Goal: Transaction & Acquisition: Download file/media

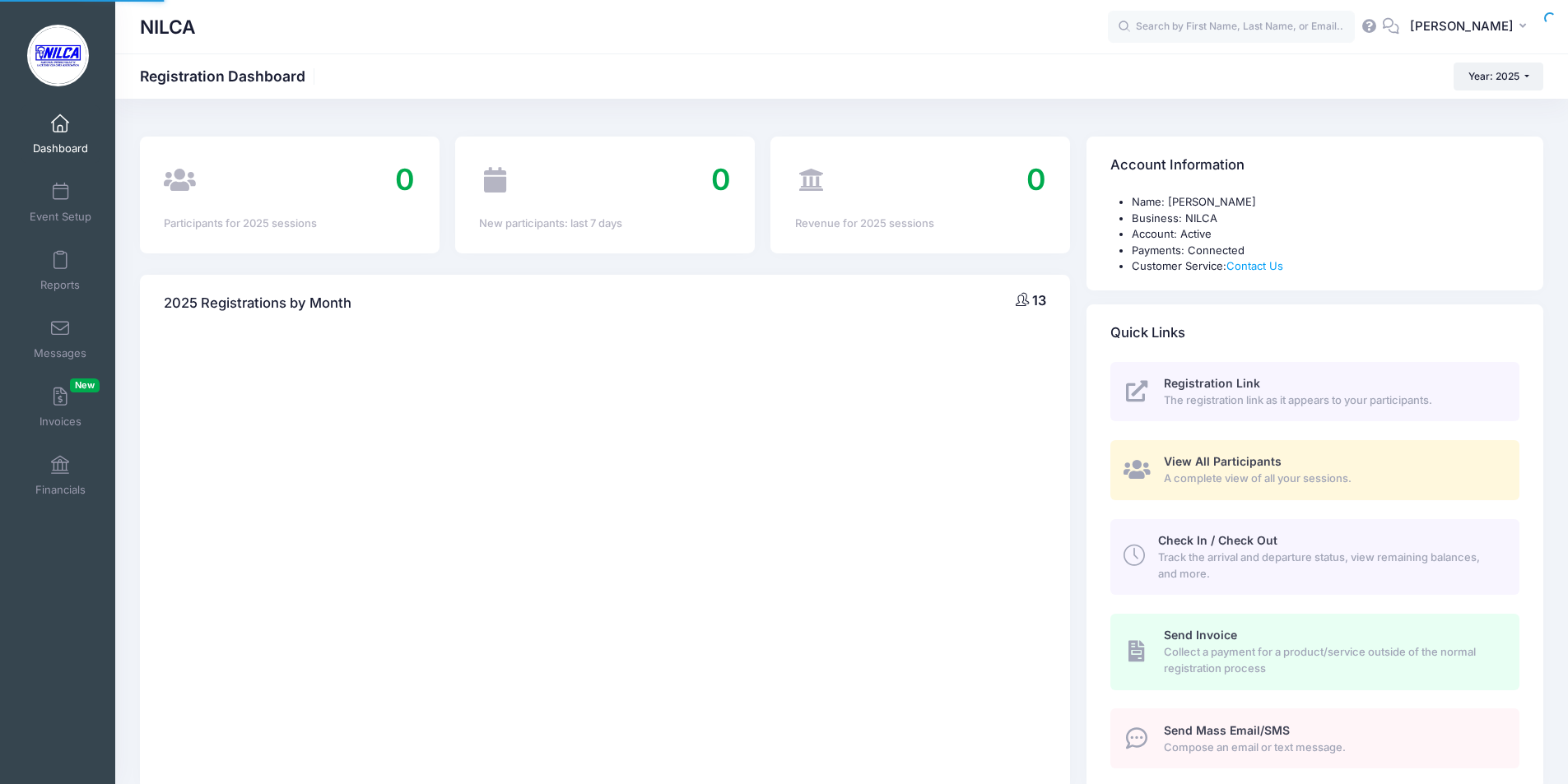
select select
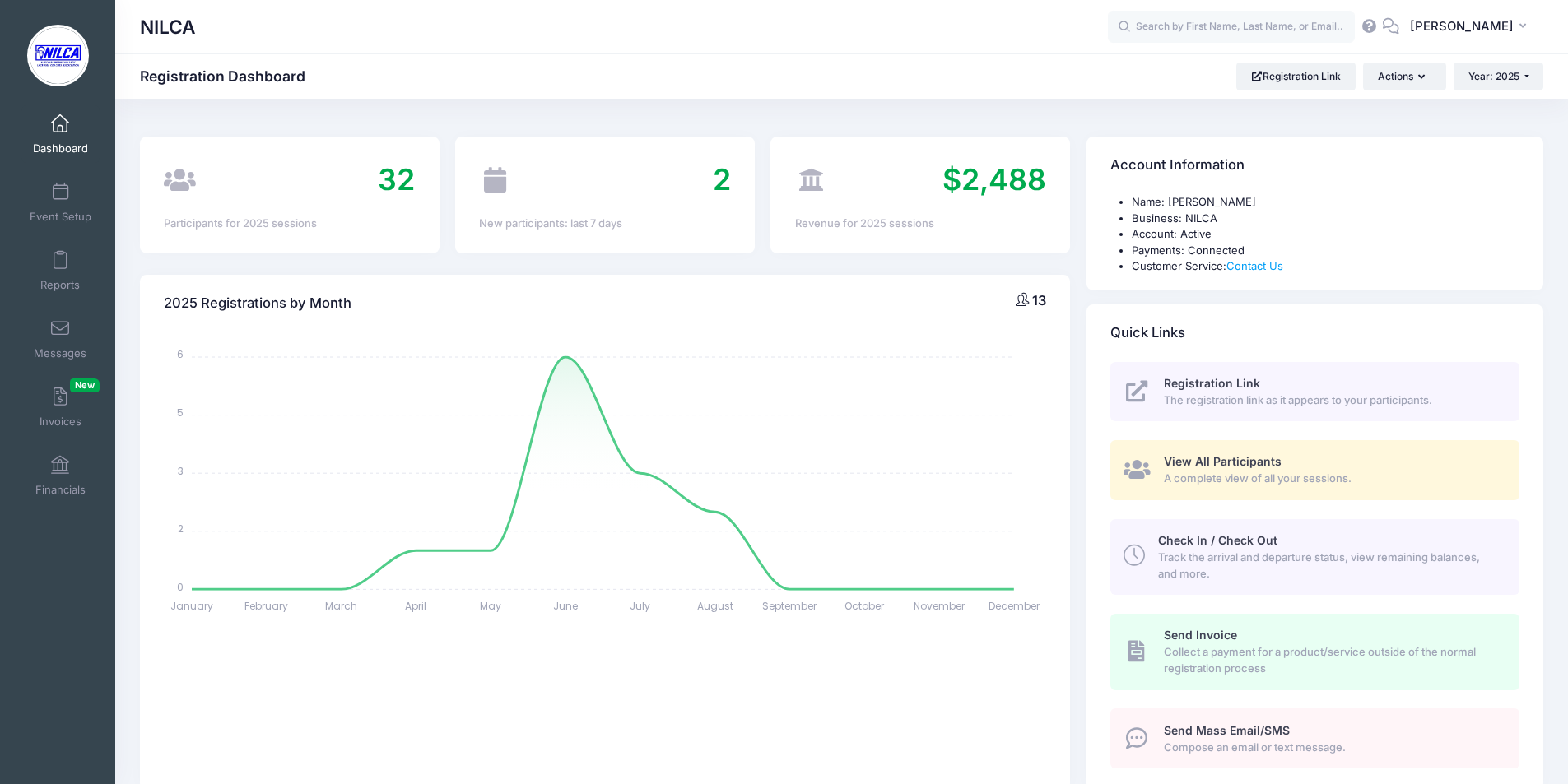
click at [1200, 462] on span "View All Participants" at bounding box center [1223, 461] width 118 height 14
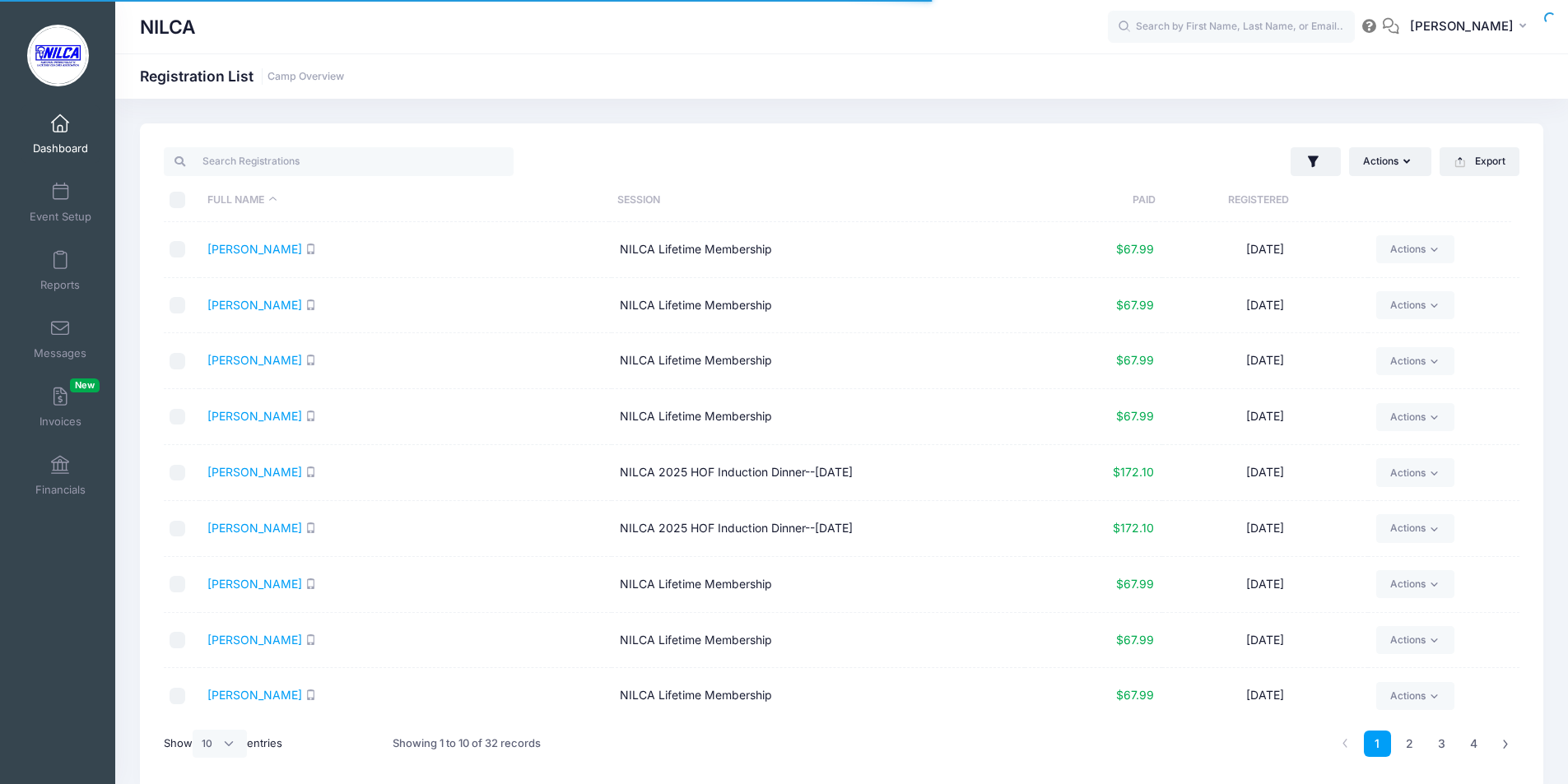
select select "10"
click at [176, 471] on input "checkbox" at bounding box center [178, 473] width 16 height 16
checkbox input "true"
click at [175, 527] on input "checkbox" at bounding box center [178, 529] width 16 height 16
checkbox input "true"
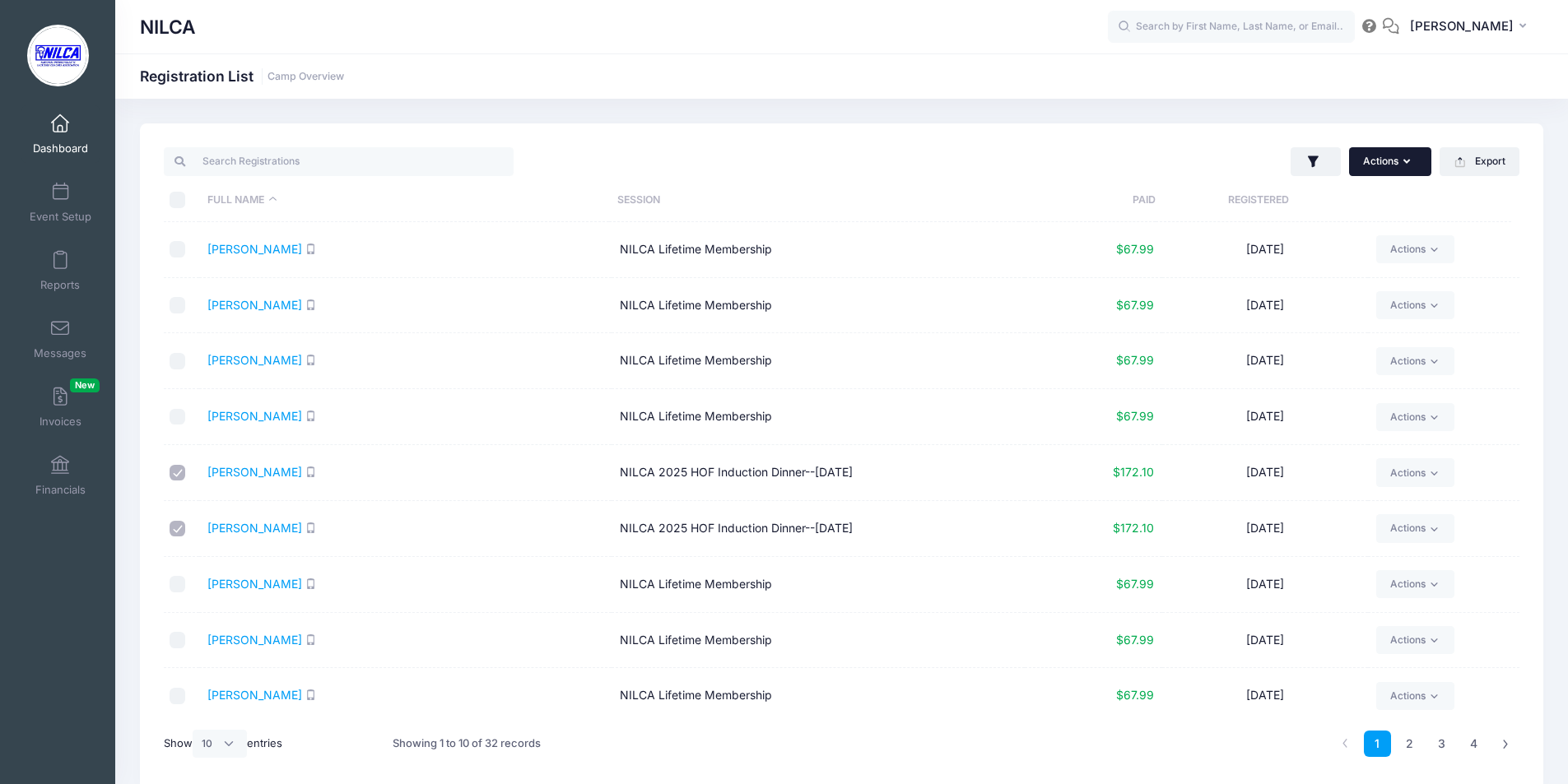
click at [1406, 162] on icon "button" at bounding box center [1409, 162] width 13 height 0
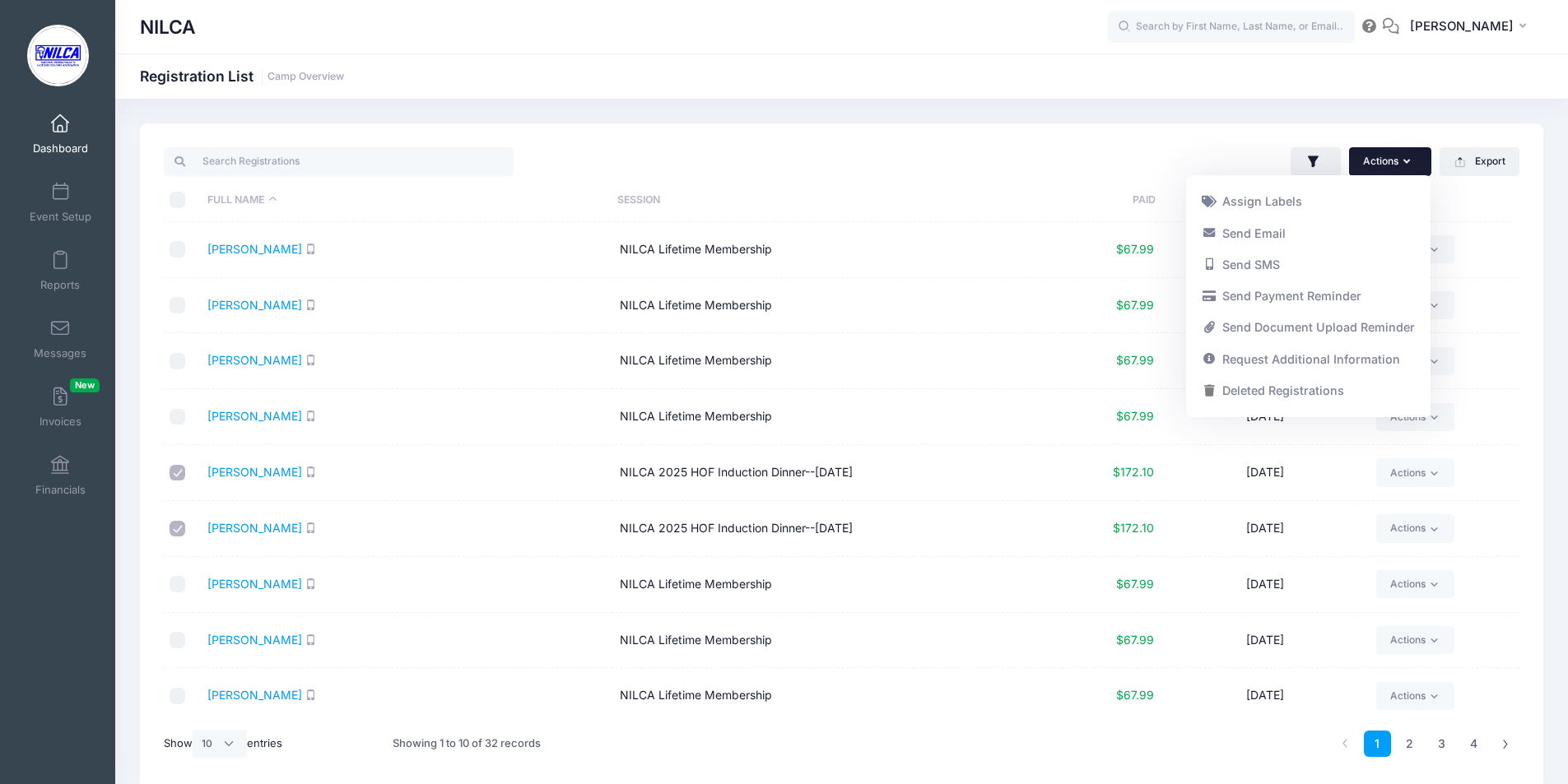
click at [1171, 144] on div "Actions Assign Labels Send Email Send SMS Send Payment Reminder Send Document U…" at bounding box center [1184, 161] width 685 height 34
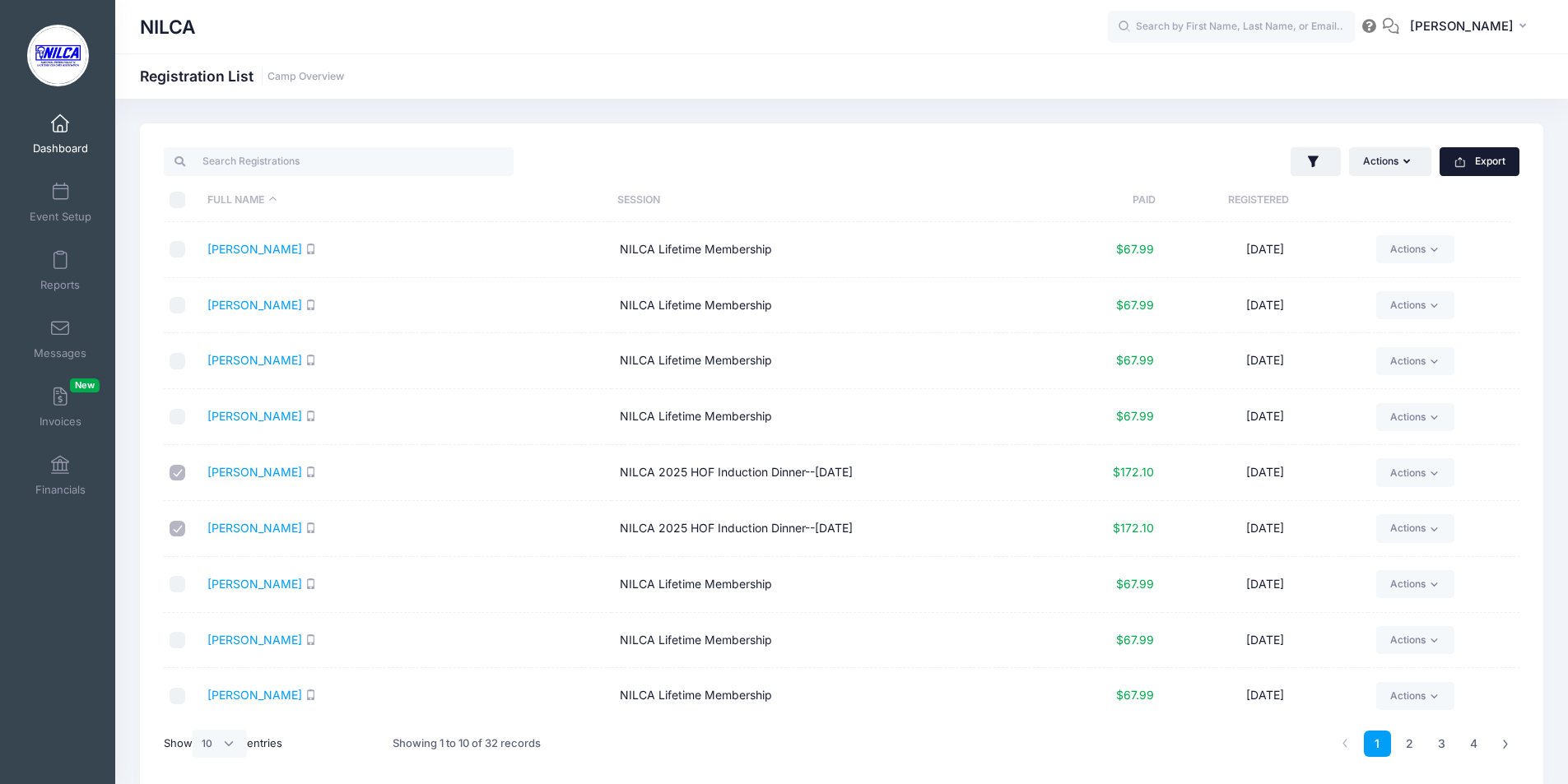
click at [1499, 161] on button "Export" at bounding box center [1479, 161] width 79 height 28
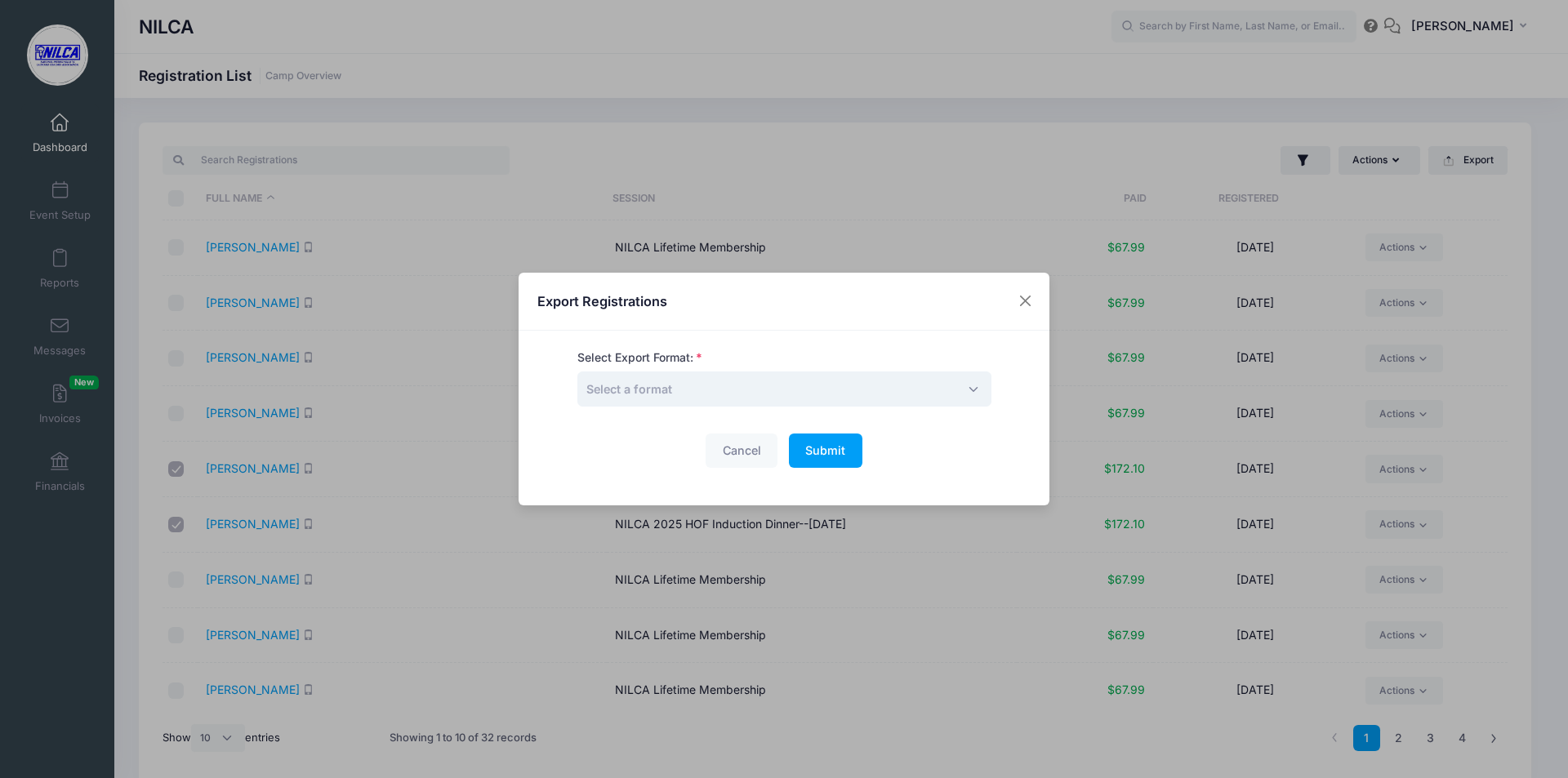
click at [790, 383] on span "Select a format" at bounding box center [784, 389] width 414 height 35
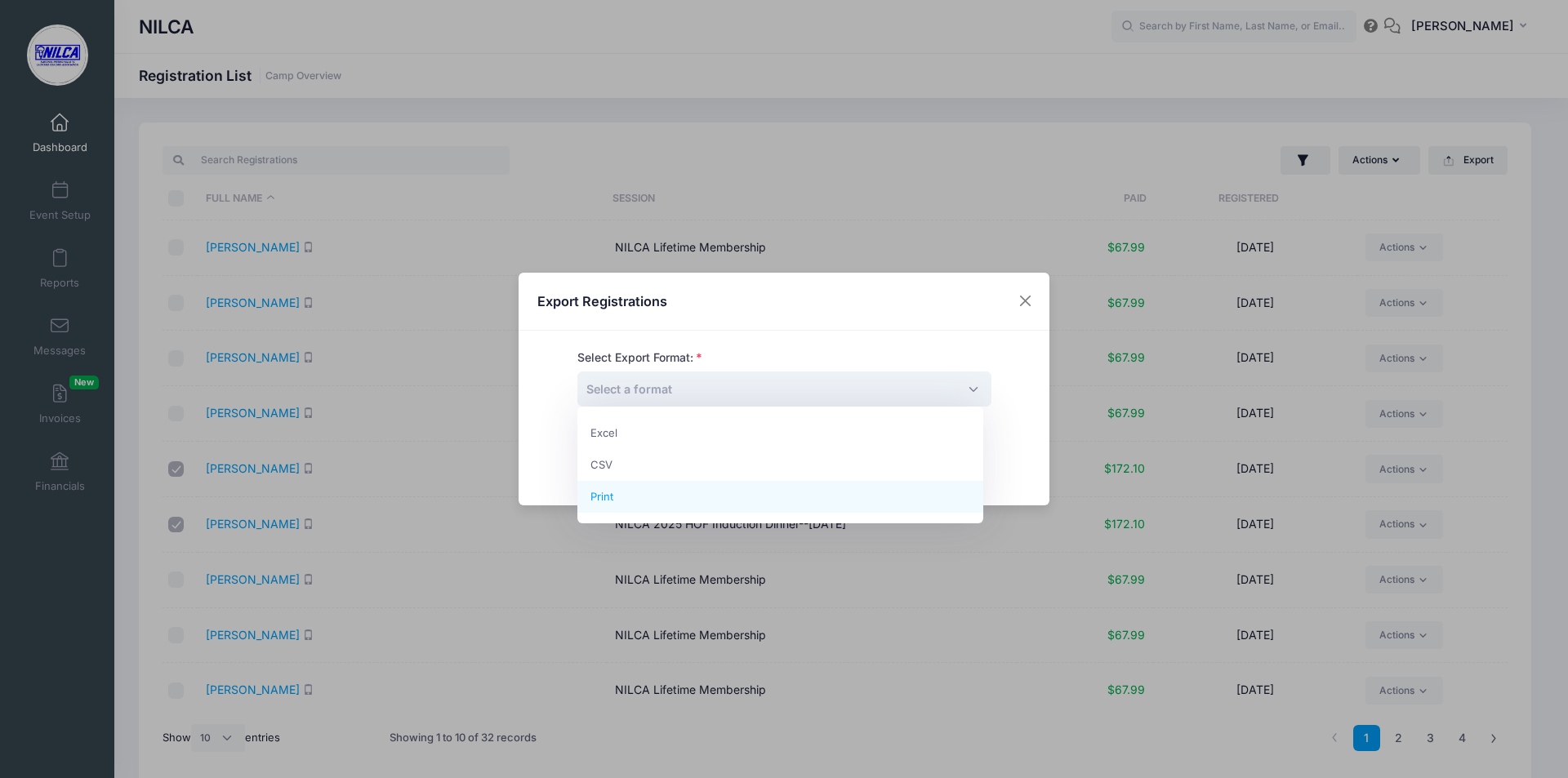
select select "print"
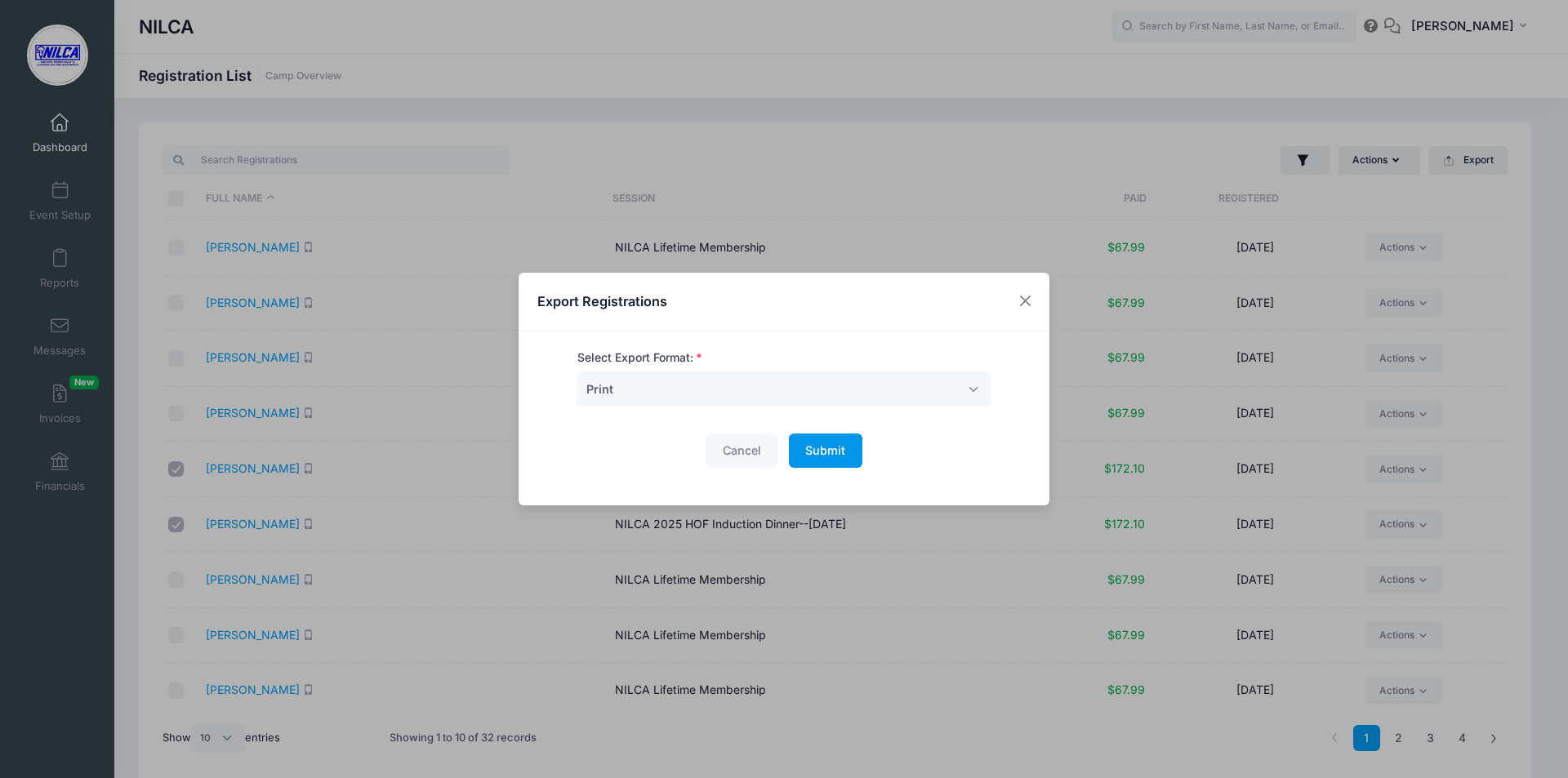
click at [819, 453] on span "Submit" at bounding box center [824, 451] width 40 height 14
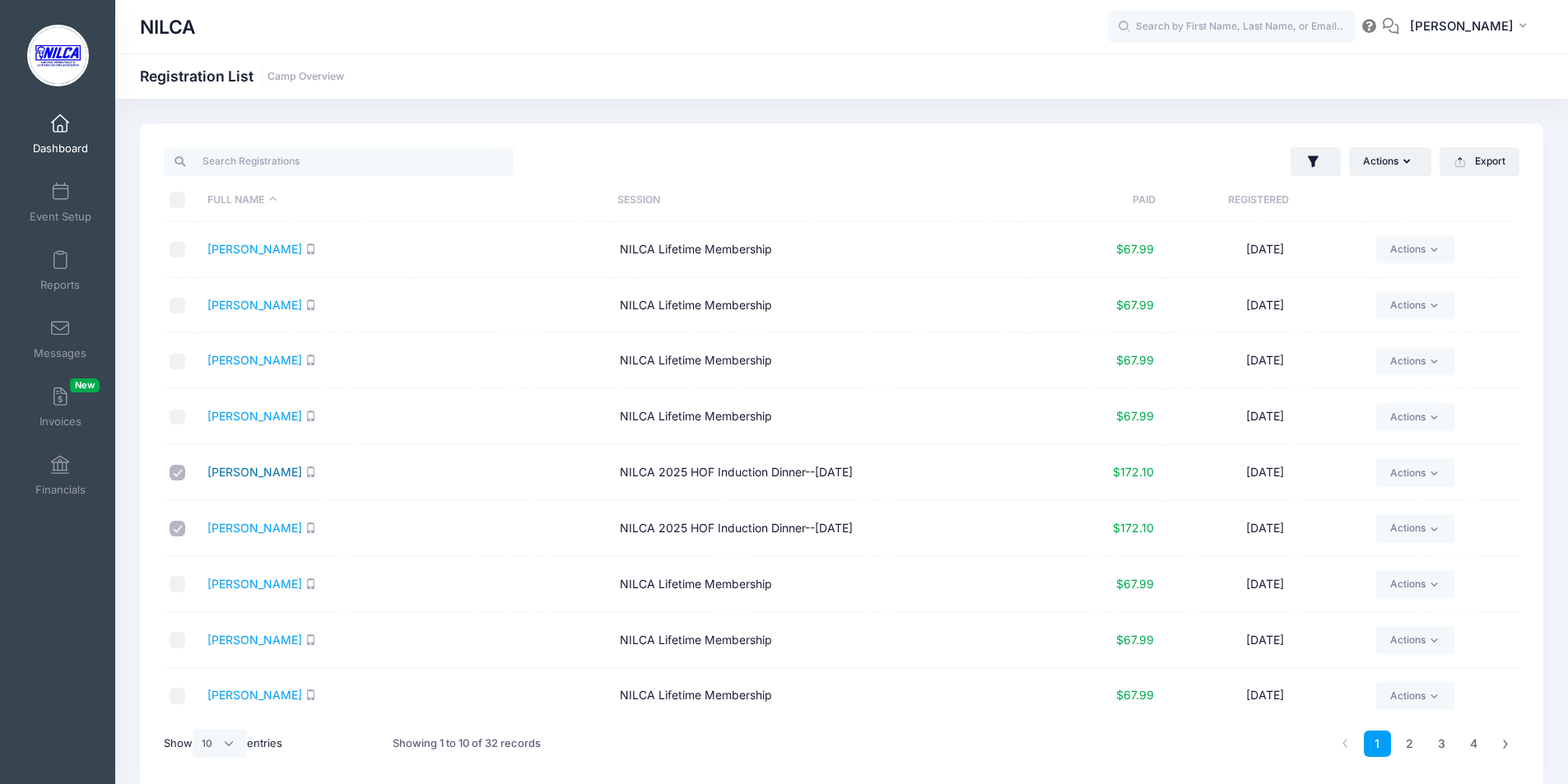
click at [230, 475] on link "[PERSON_NAME]" at bounding box center [254, 472] width 95 height 14
click at [1434, 470] on link "Actions" at bounding box center [1415, 472] width 79 height 28
click at [179, 526] on input "checkbox" at bounding box center [178, 529] width 16 height 16
checkbox input "false"
click at [249, 476] on link "Cook, Chris" at bounding box center [254, 472] width 95 height 14
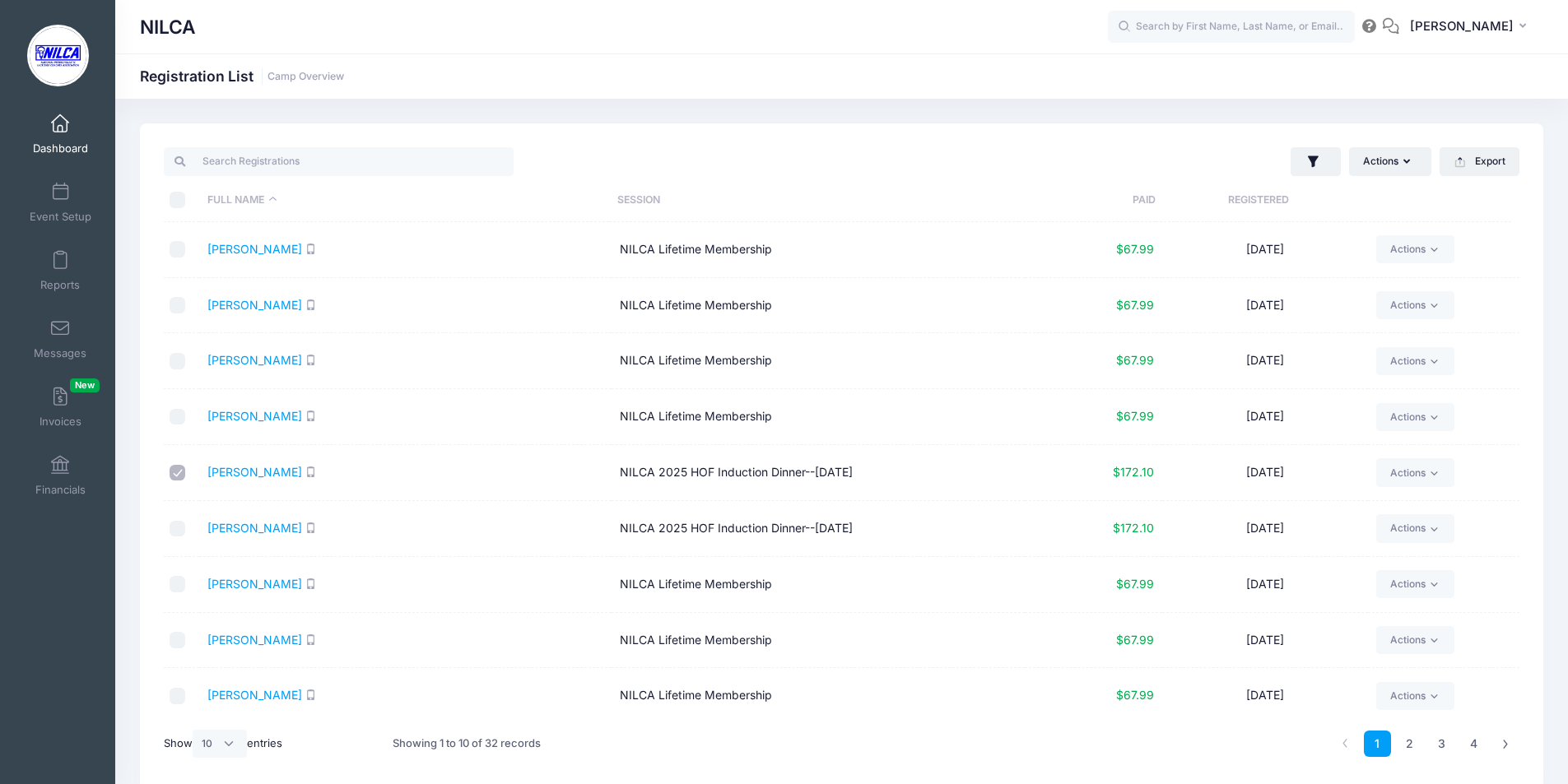
click at [60, 122] on span at bounding box center [60, 124] width 0 height 18
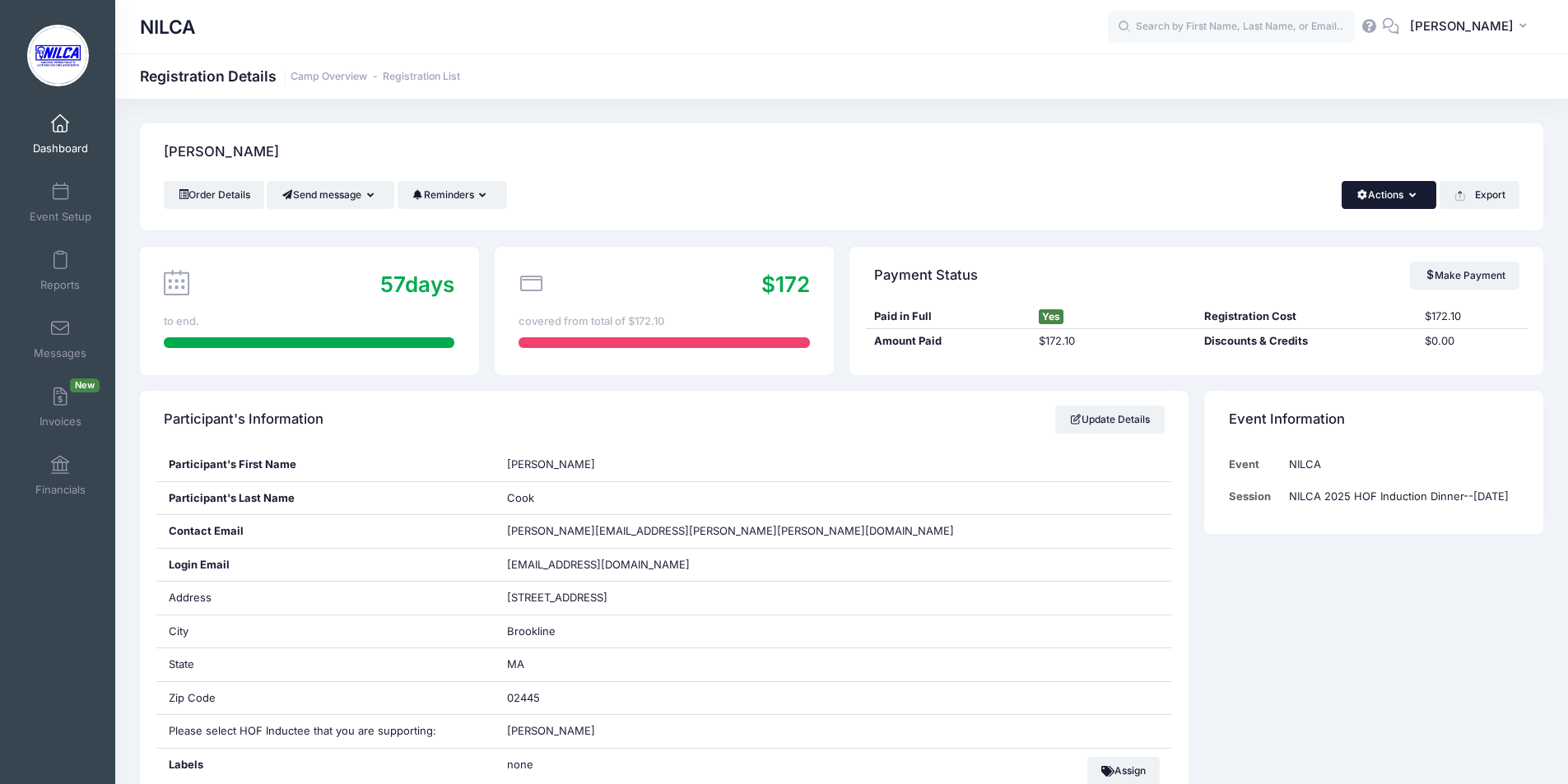
click at [1417, 199] on button "Actions" at bounding box center [1389, 194] width 95 height 28
click at [1129, 143] on div "[PERSON_NAME]" at bounding box center [842, 152] width 1403 height 58
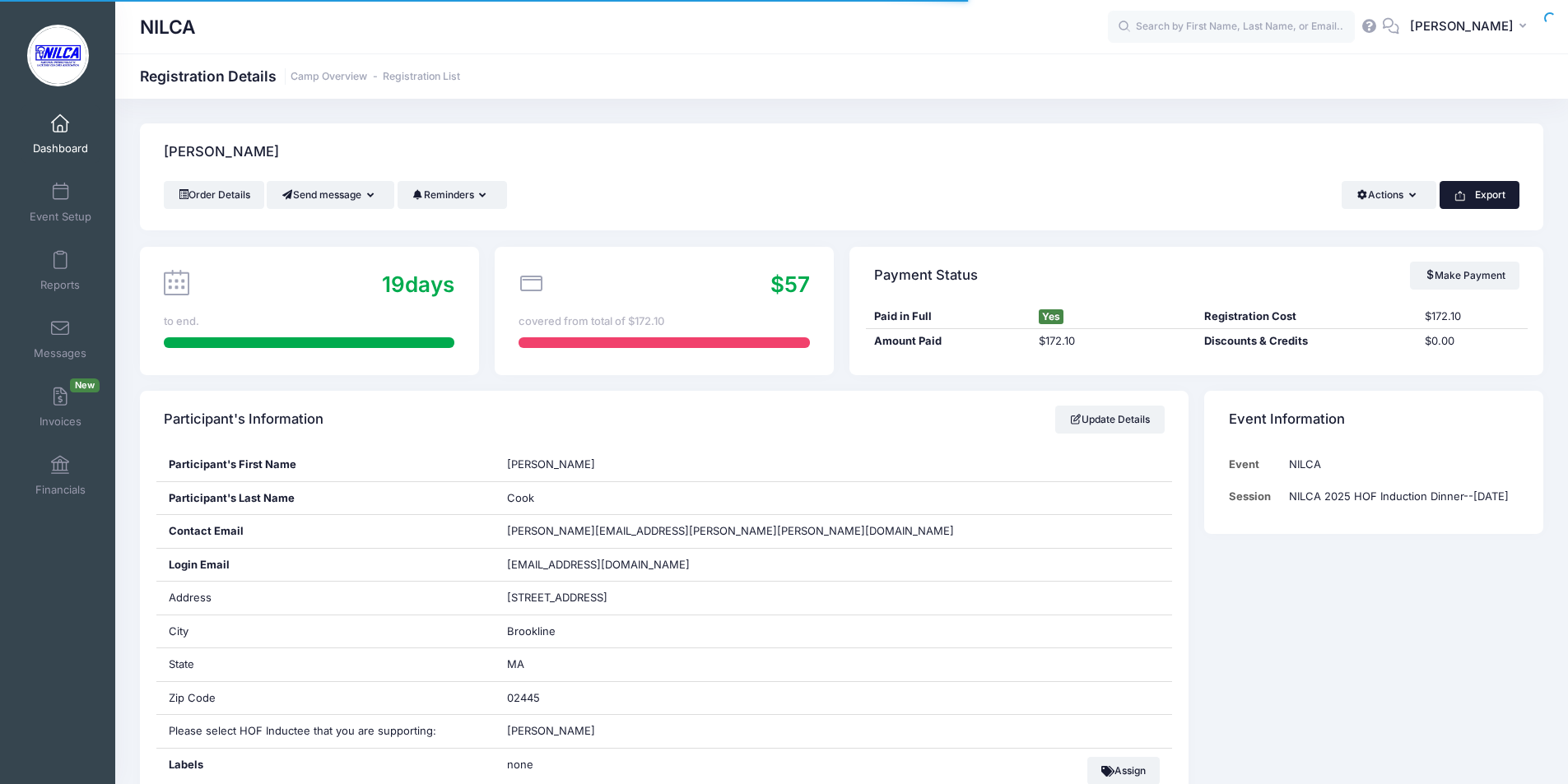
click at [1492, 194] on button "Export" at bounding box center [1479, 194] width 79 height 28
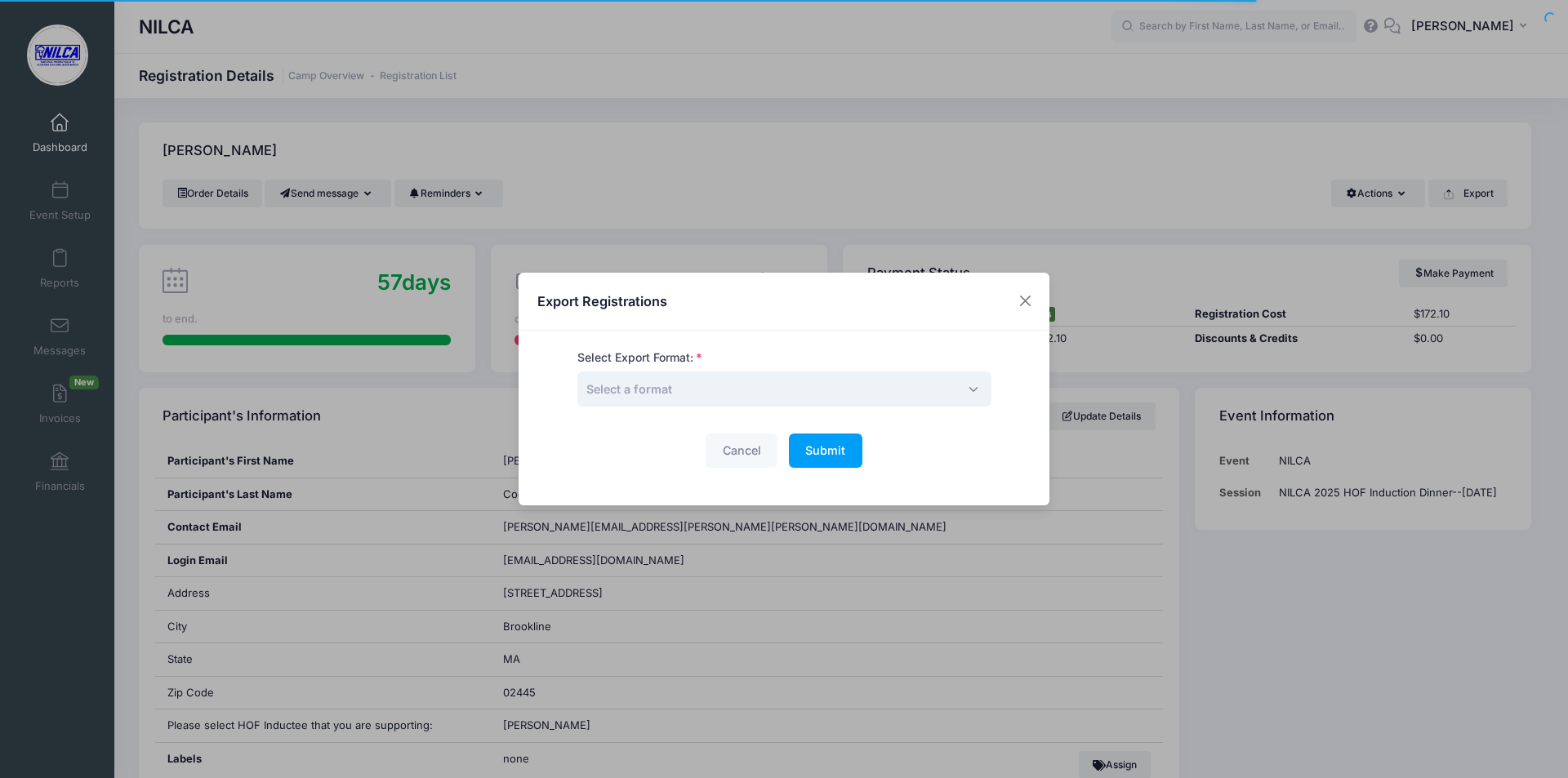
click at [745, 378] on span "Select a format" at bounding box center [784, 389] width 414 height 35
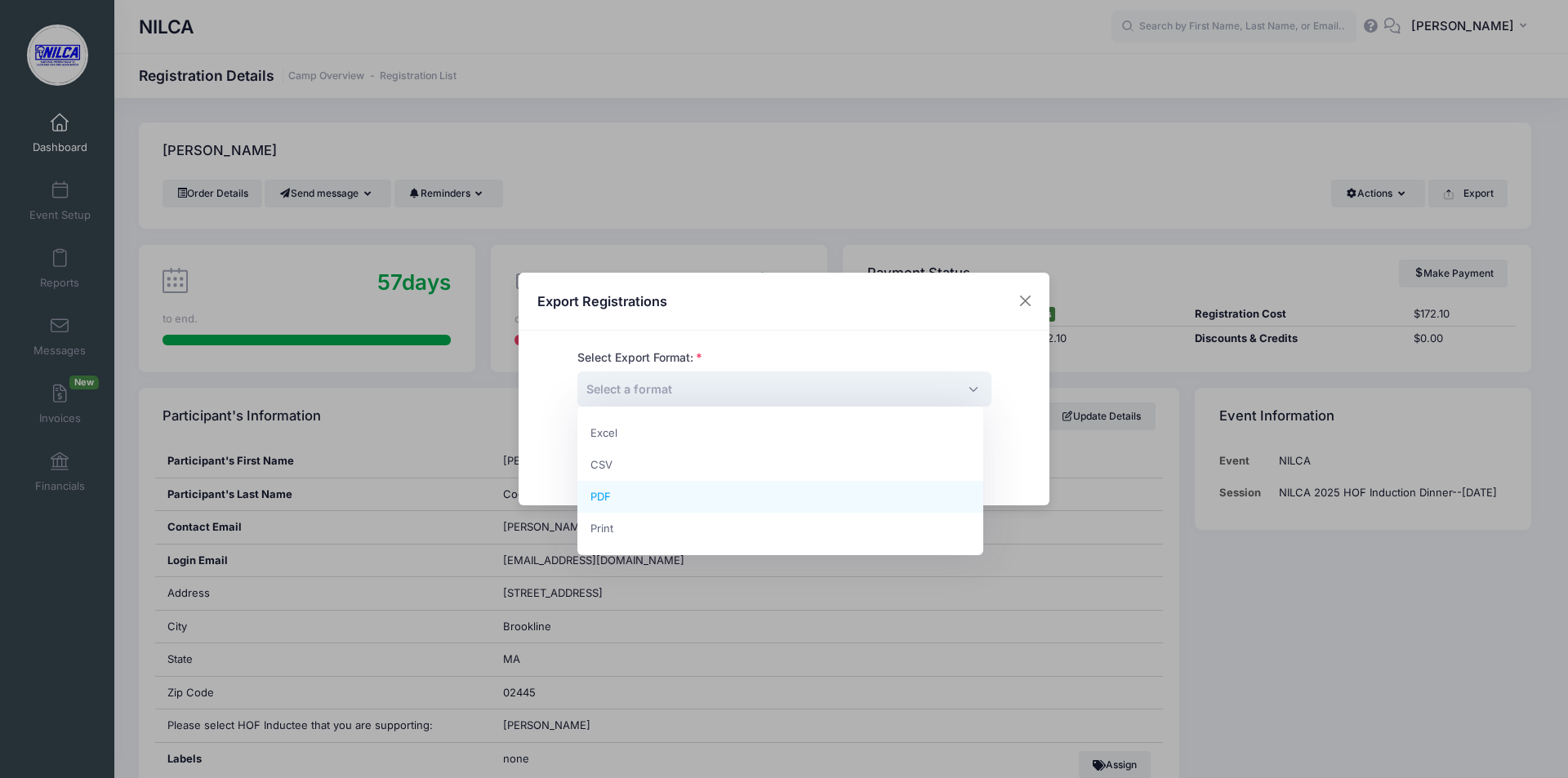
select select "pdf"
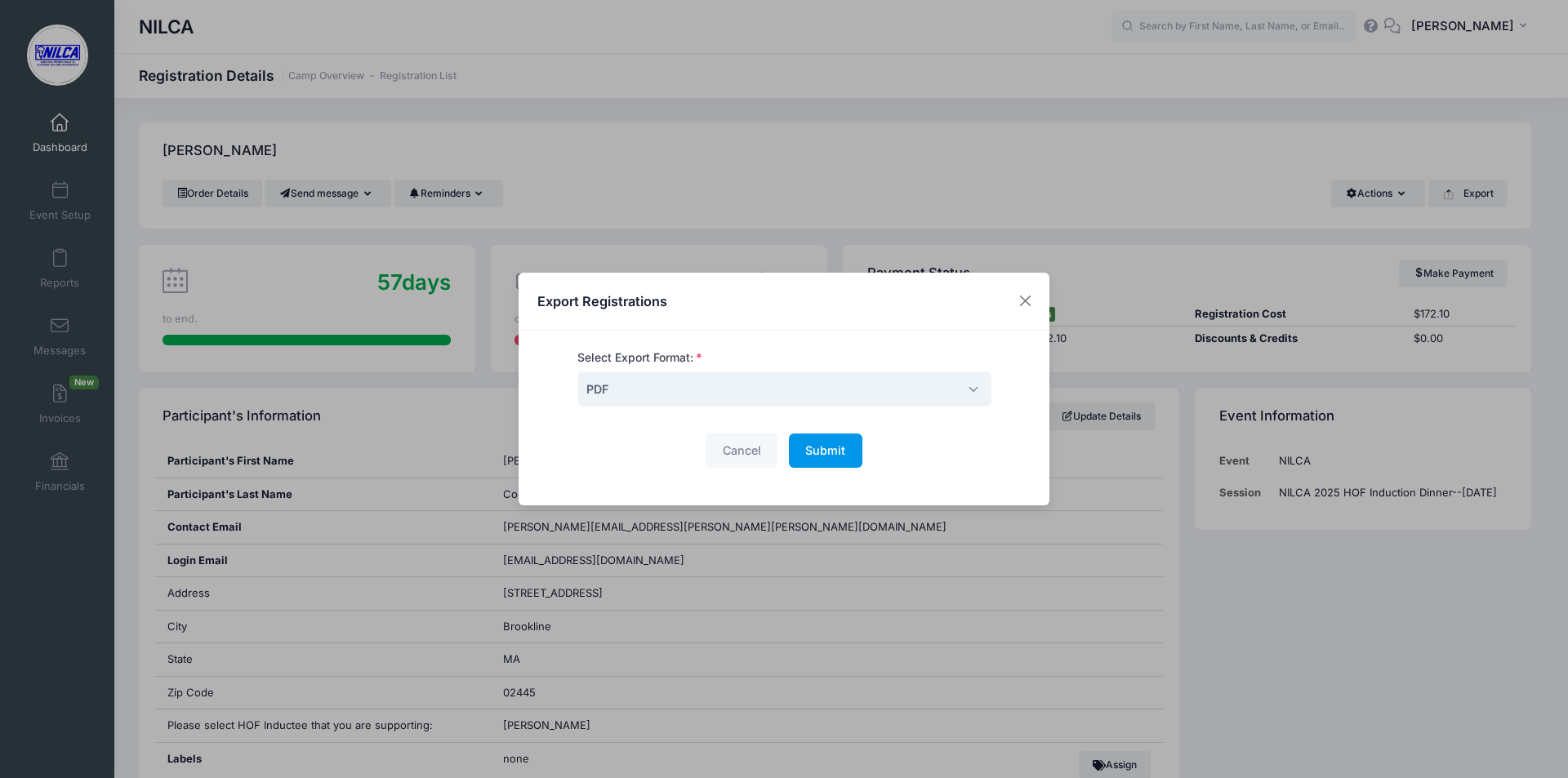
click at [826, 448] on span "Submit" at bounding box center [824, 451] width 40 height 14
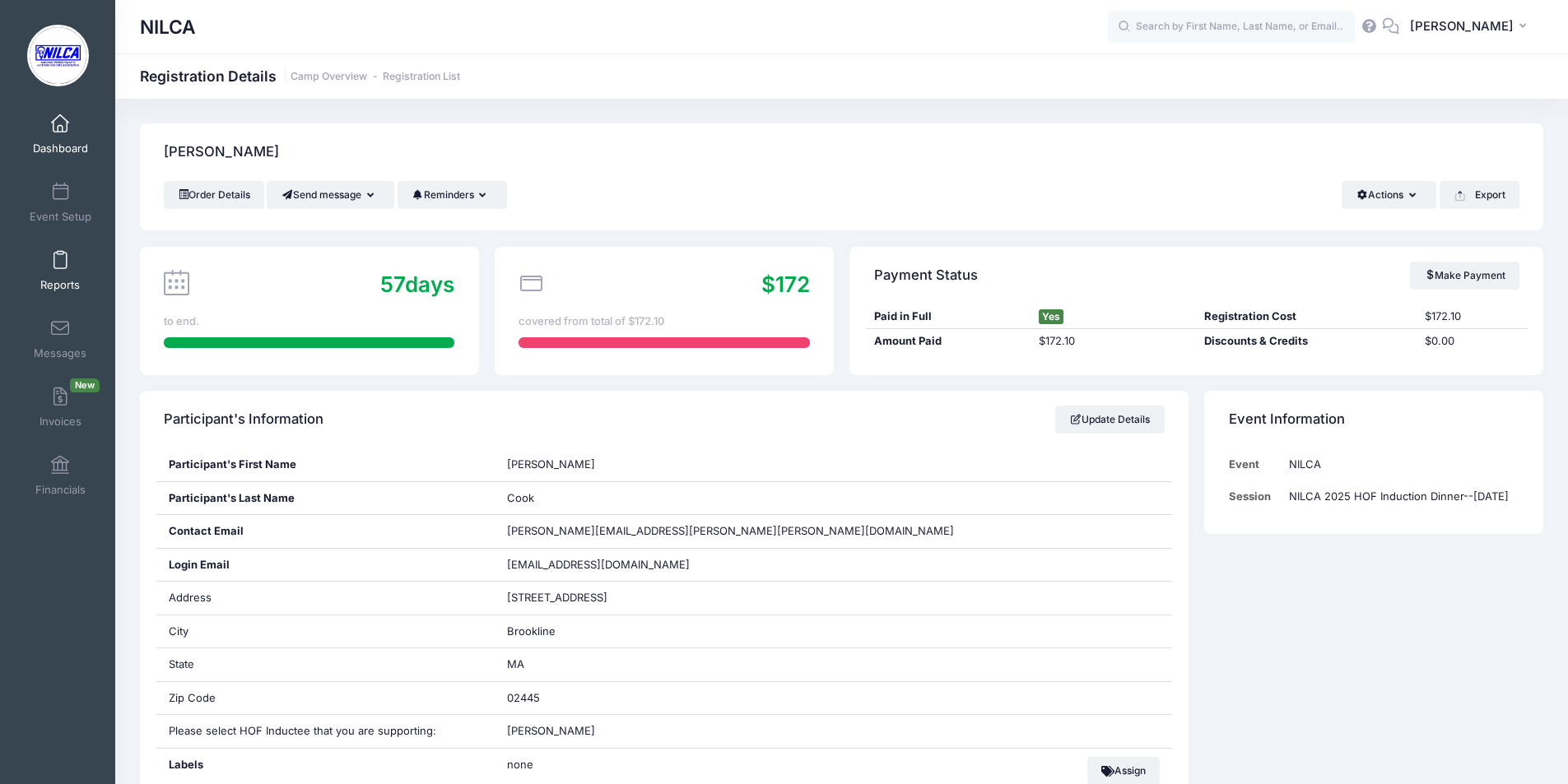
click at [60, 257] on span at bounding box center [60, 260] width 0 height 18
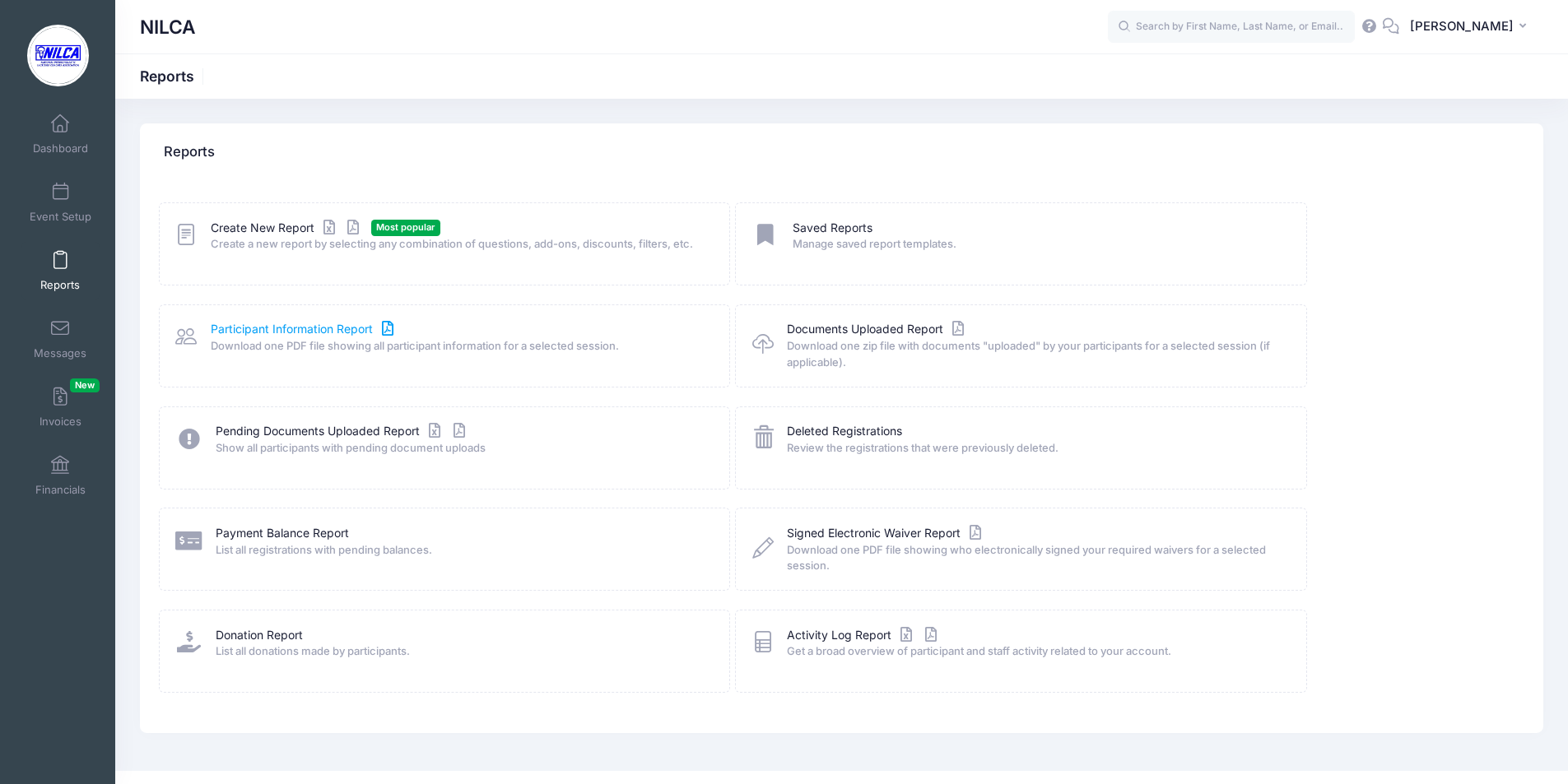
click at [282, 329] on link "Participant Information Report" at bounding box center [303, 329] width 187 height 17
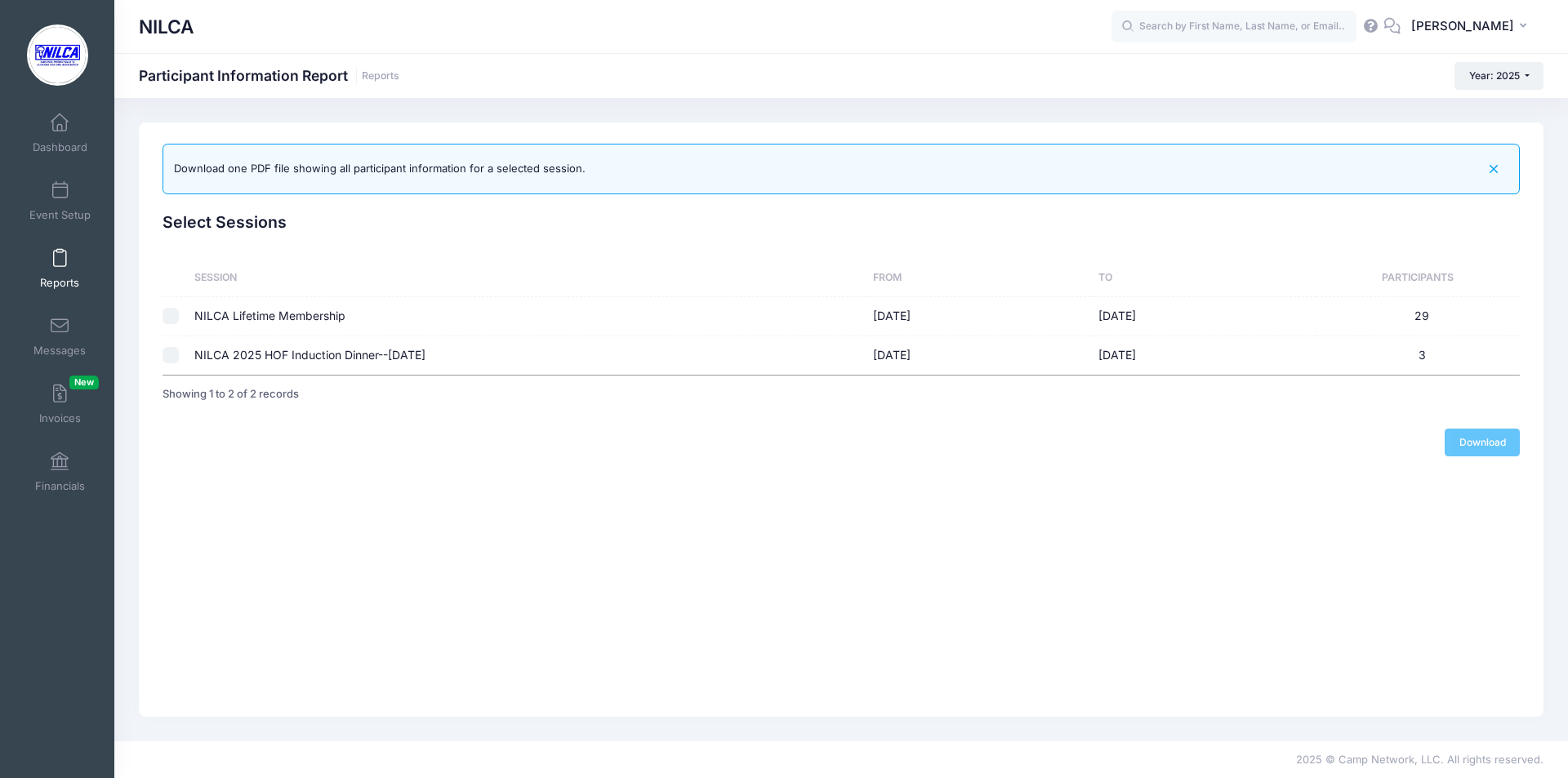
click at [277, 351] on td "NILCA 2025 HOF Induction Dinner--[DATE]" at bounding box center [526, 355] width 678 height 38
checkbox input "false"
click at [59, 119] on span at bounding box center [59, 123] width 0 height 18
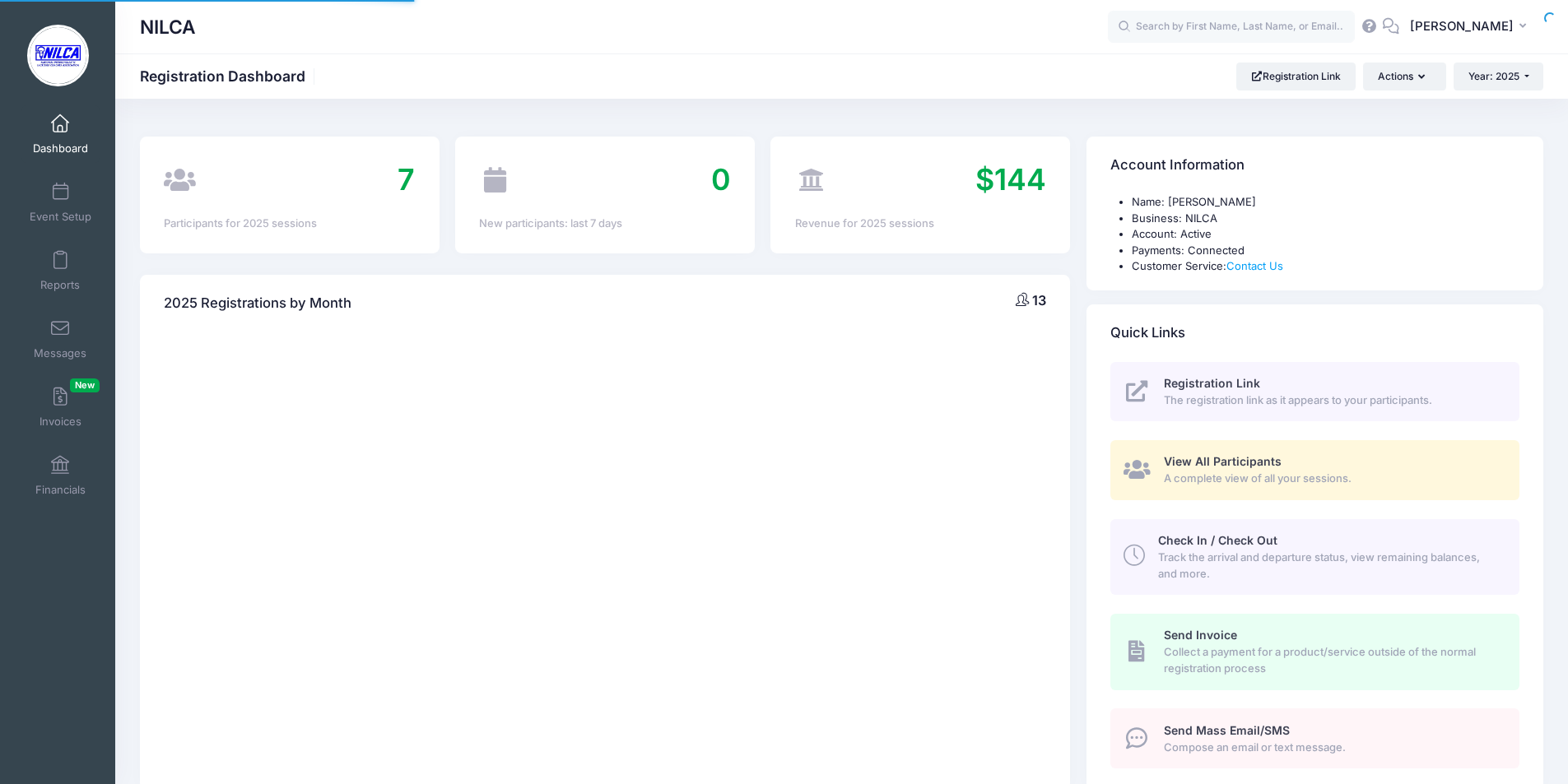
select select
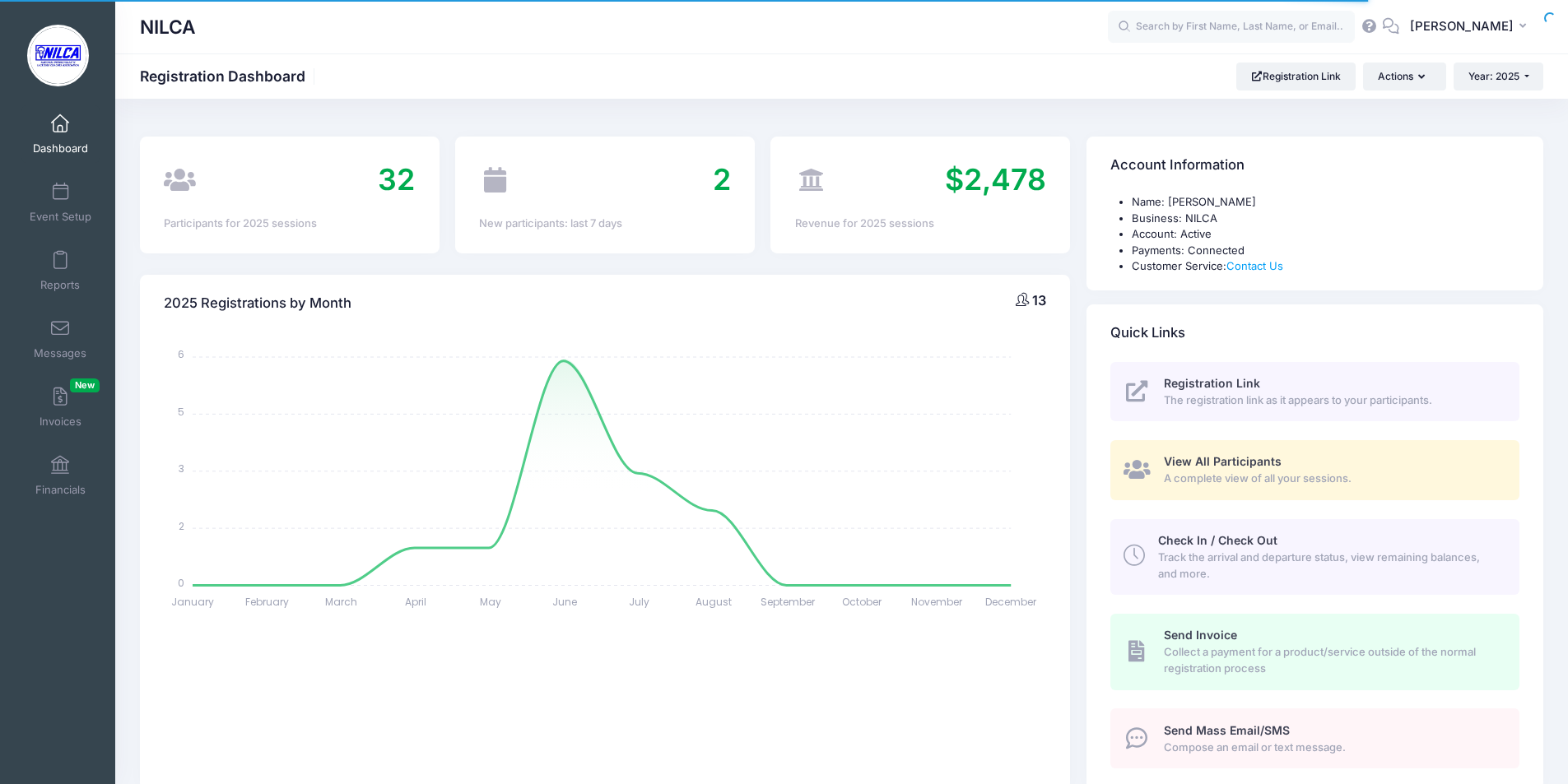
click at [1249, 466] on span "View All Participants" at bounding box center [1223, 461] width 118 height 14
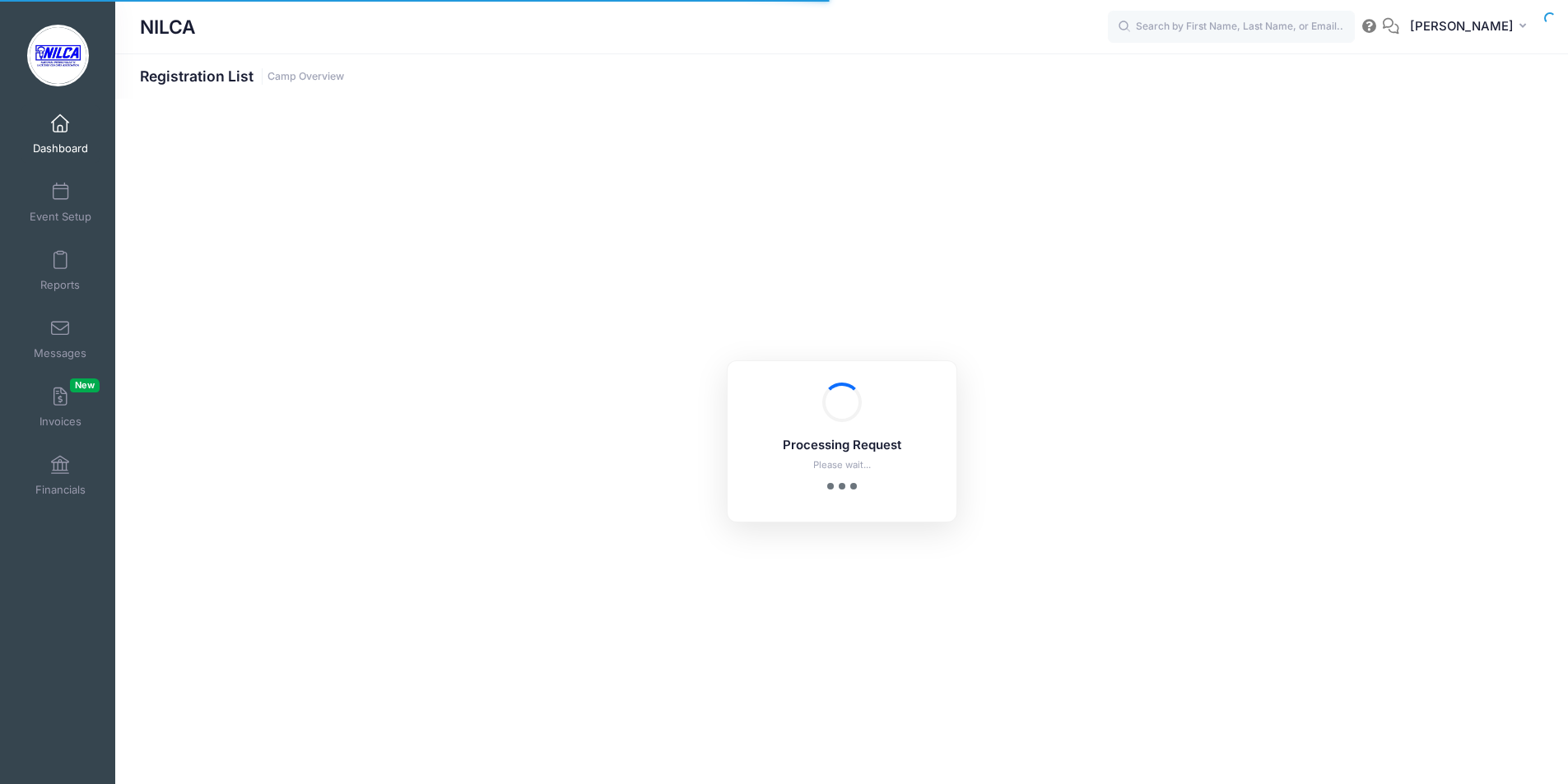
select select "10"
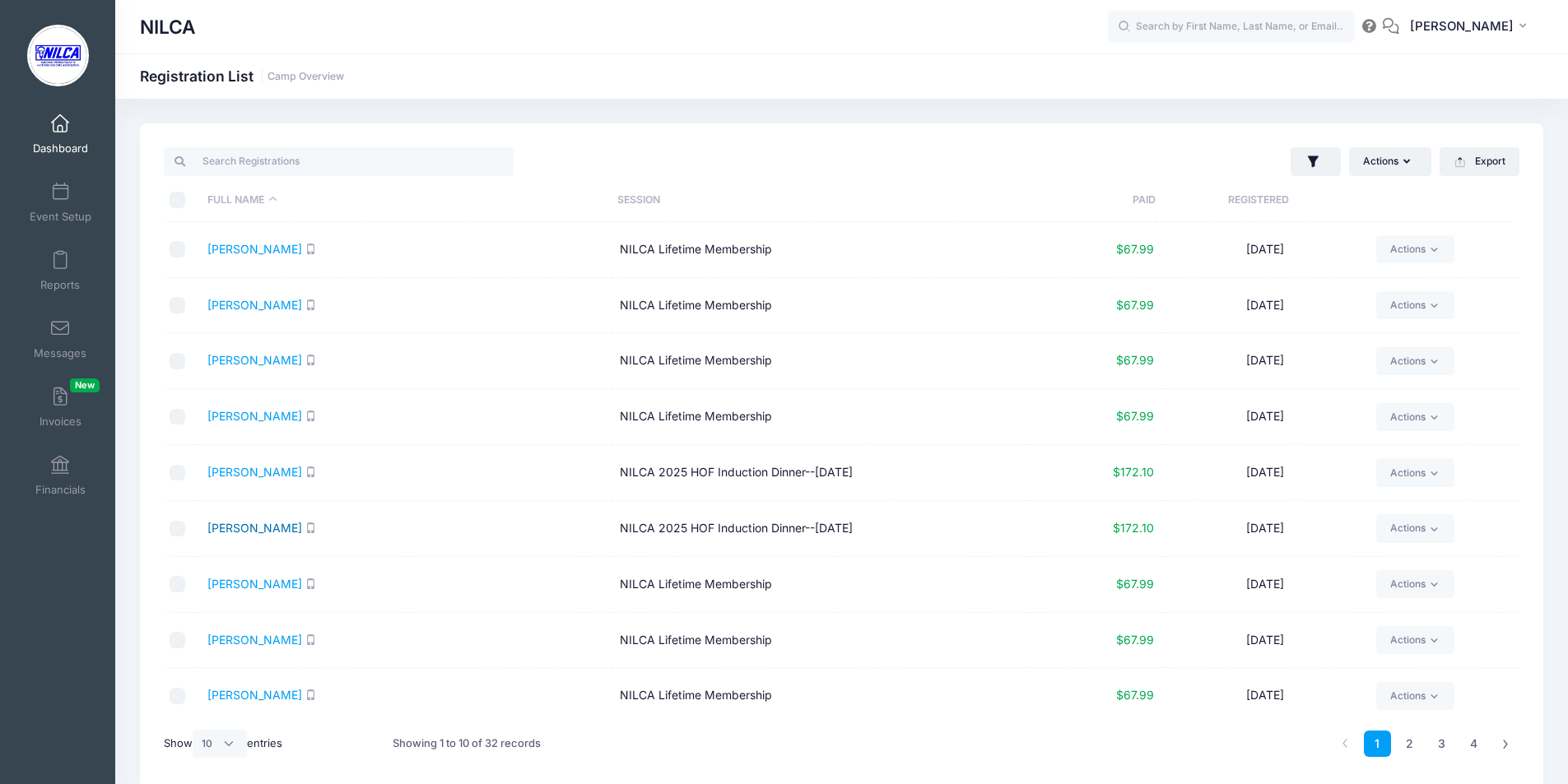
click at [219, 526] on link "[PERSON_NAME]" at bounding box center [254, 528] width 95 height 14
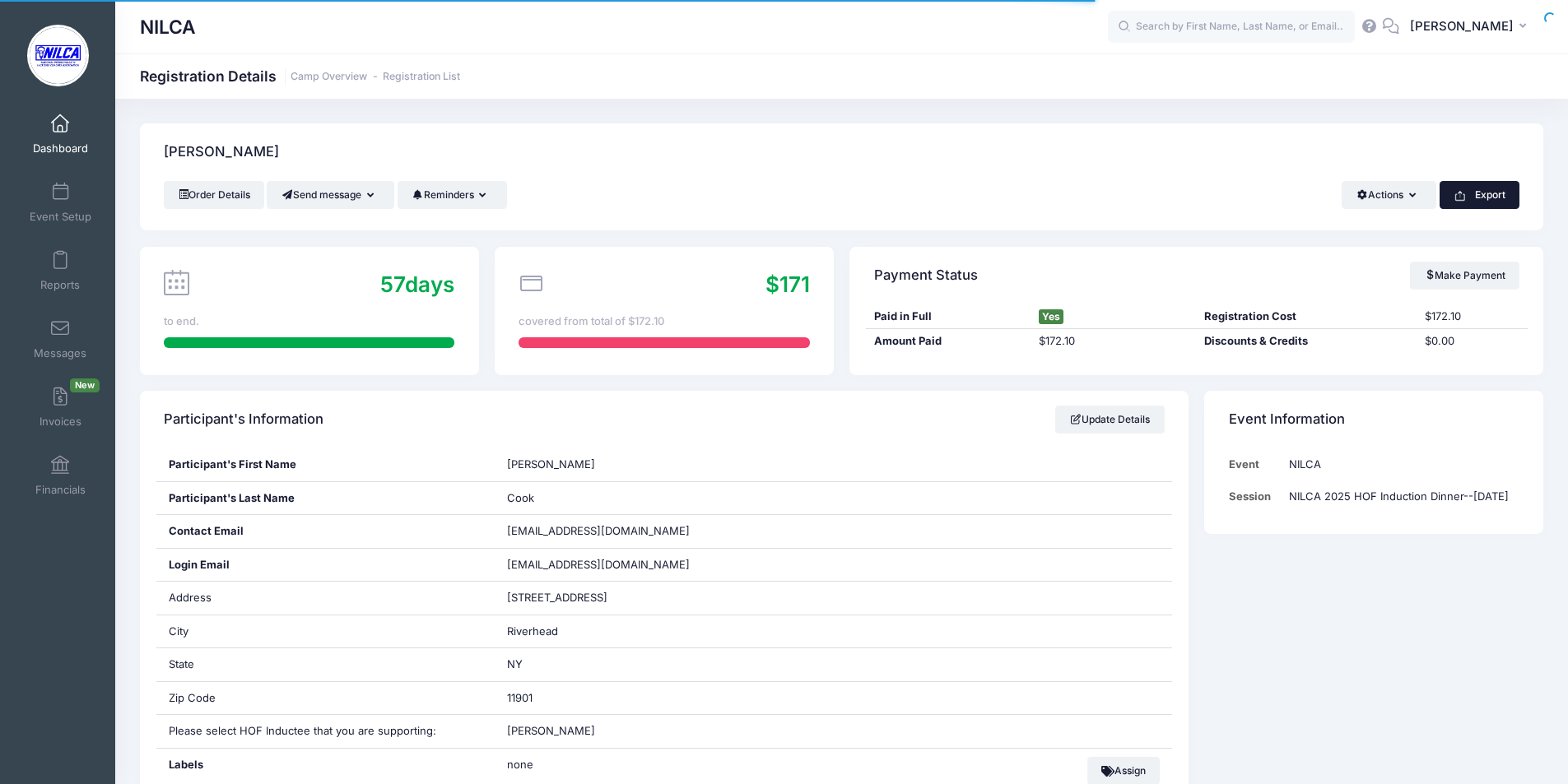
click at [1497, 185] on button "Export" at bounding box center [1479, 194] width 79 height 28
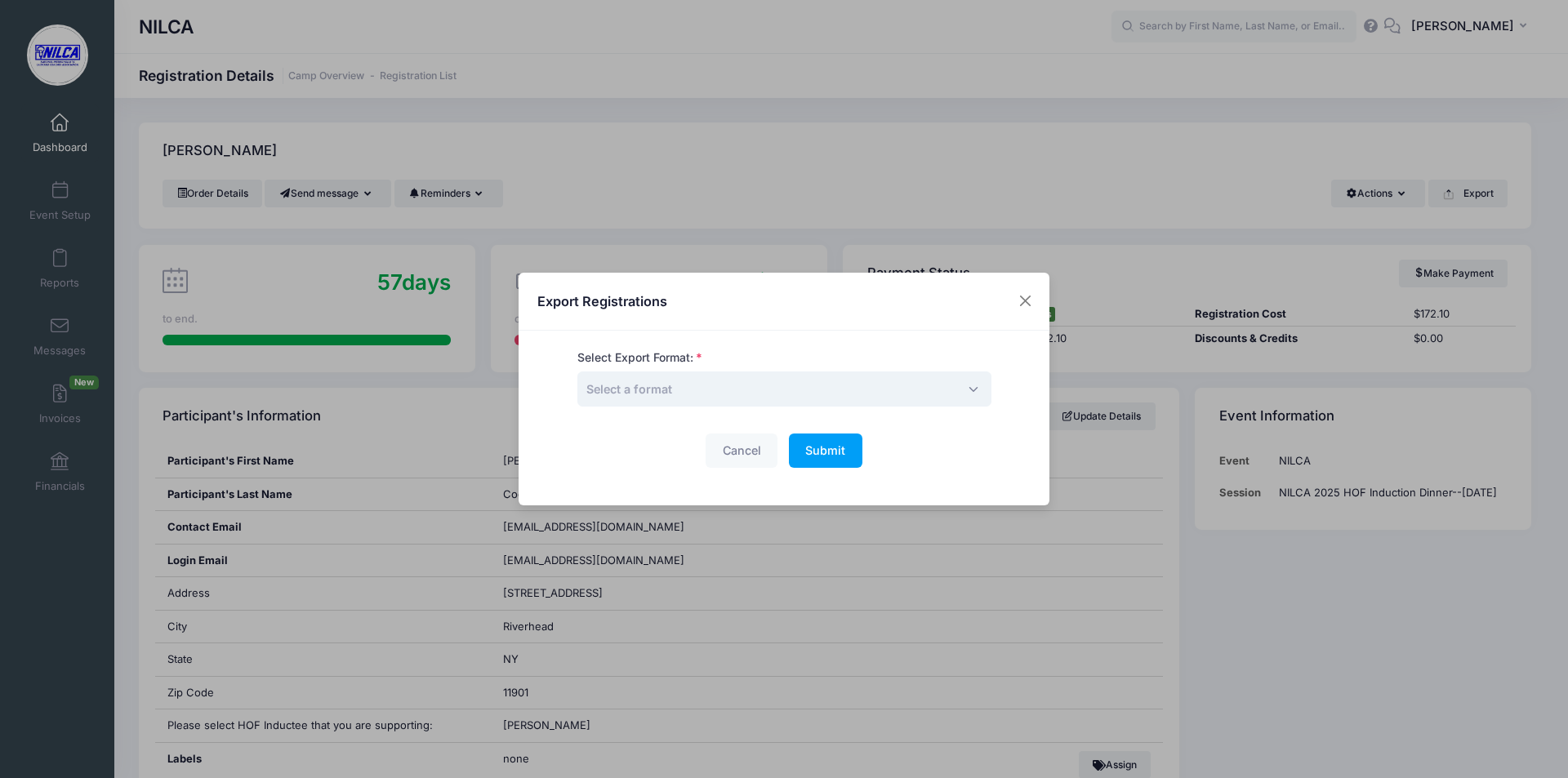
click at [877, 377] on span "Select a format" at bounding box center [784, 389] width 414 height 35
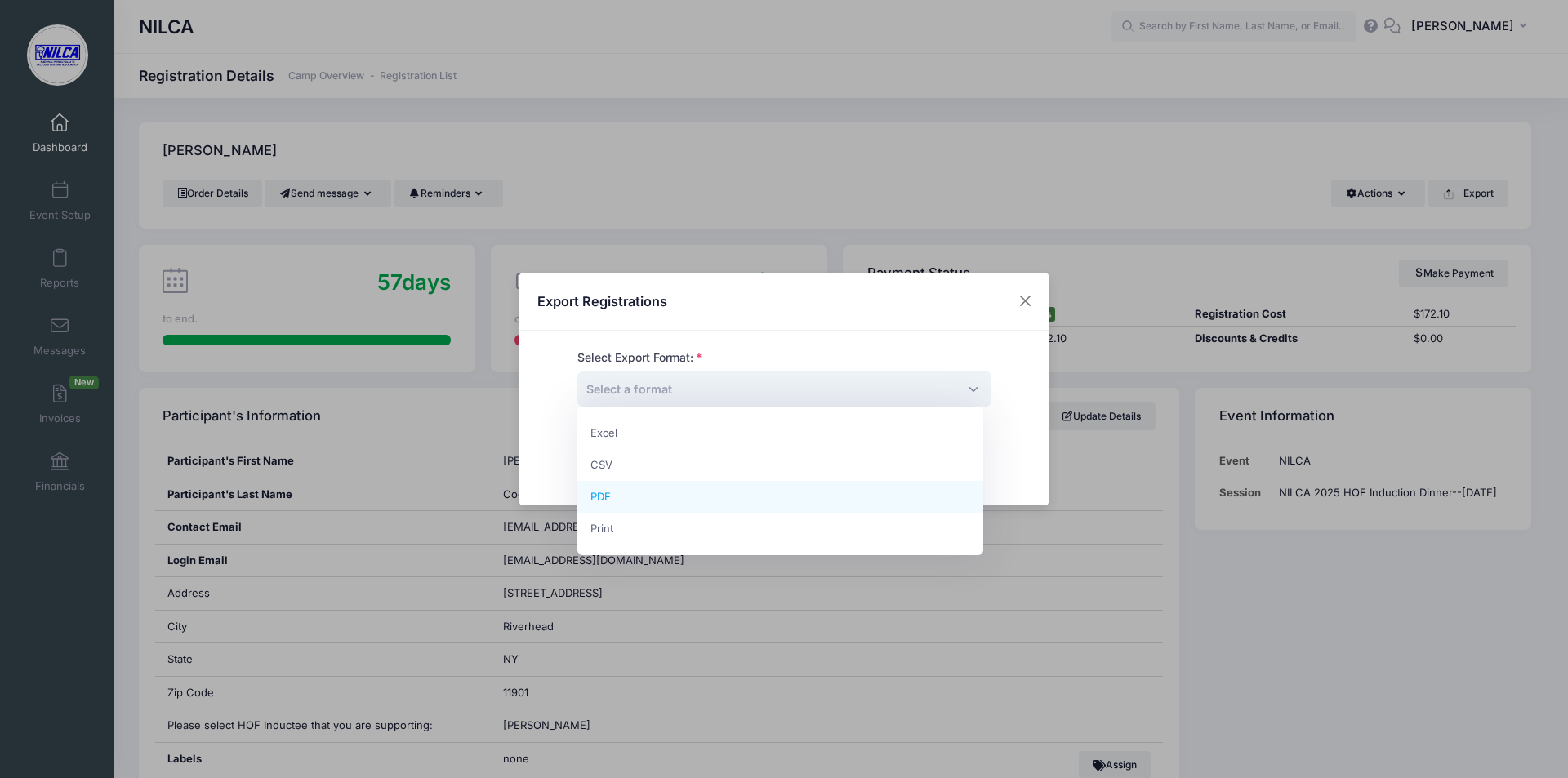
select select "pdf"
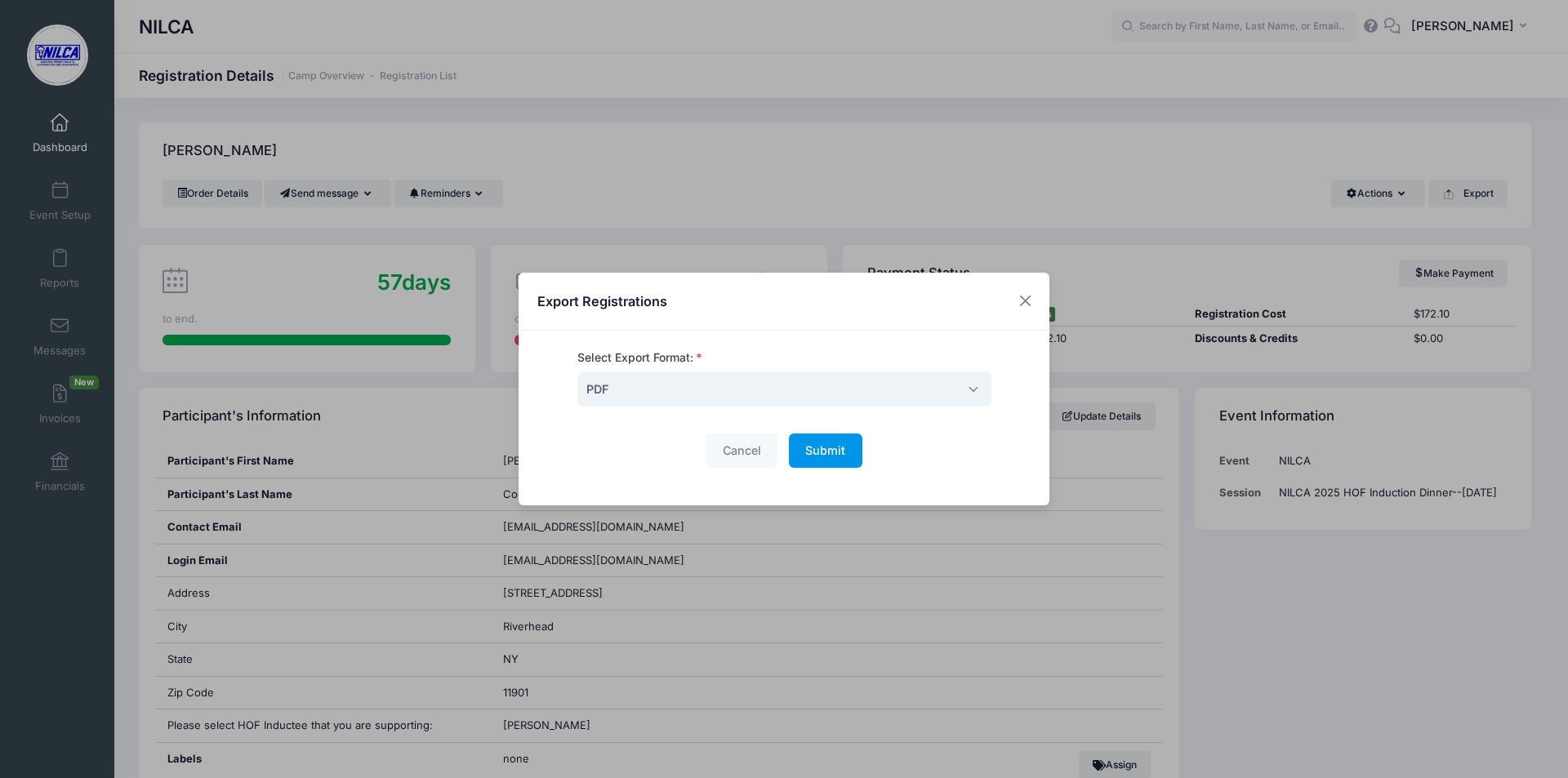
click at [834, 454] on span "Submit" at bounding box center [824, 451] width 40 height 14
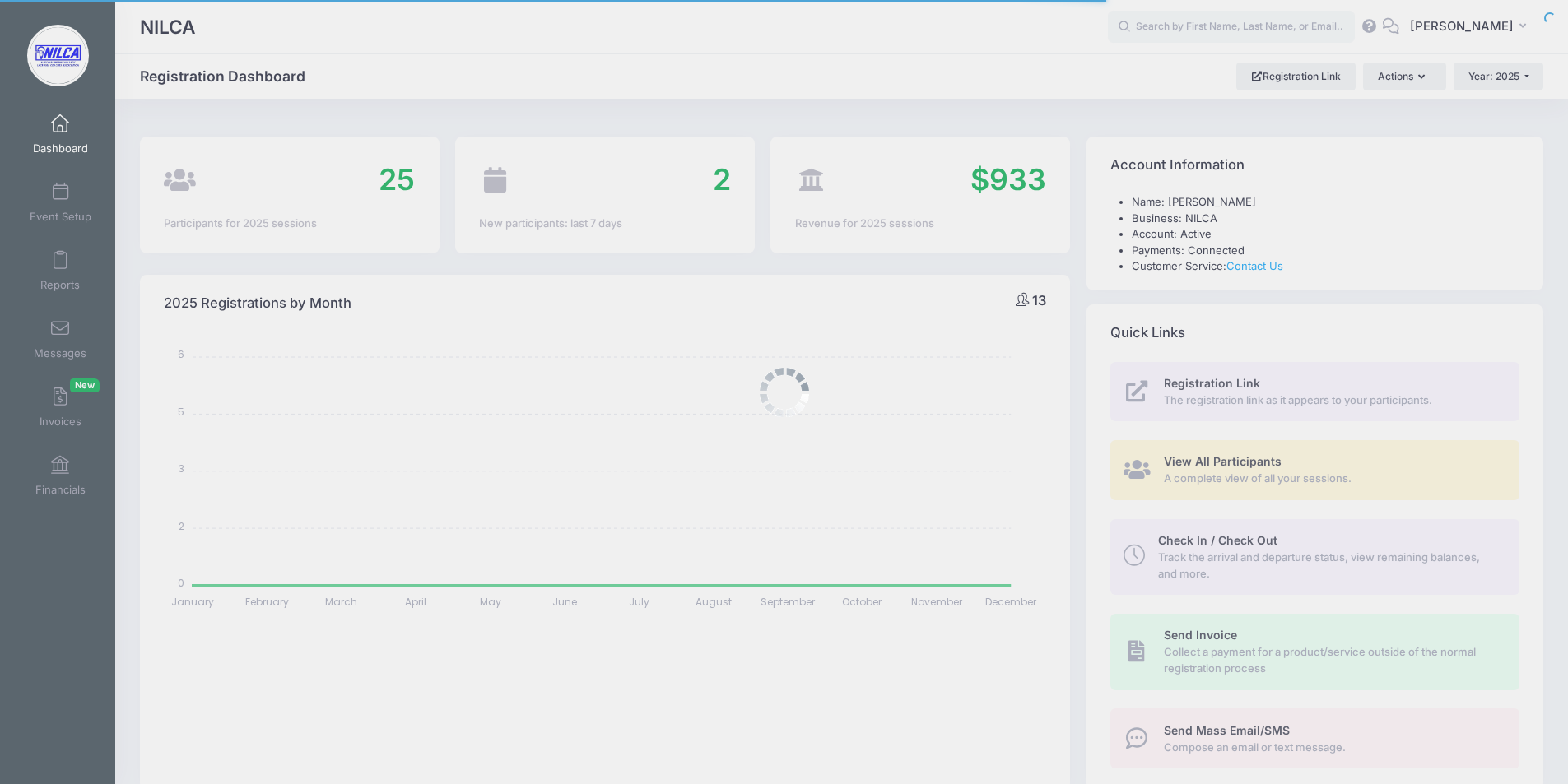
select select
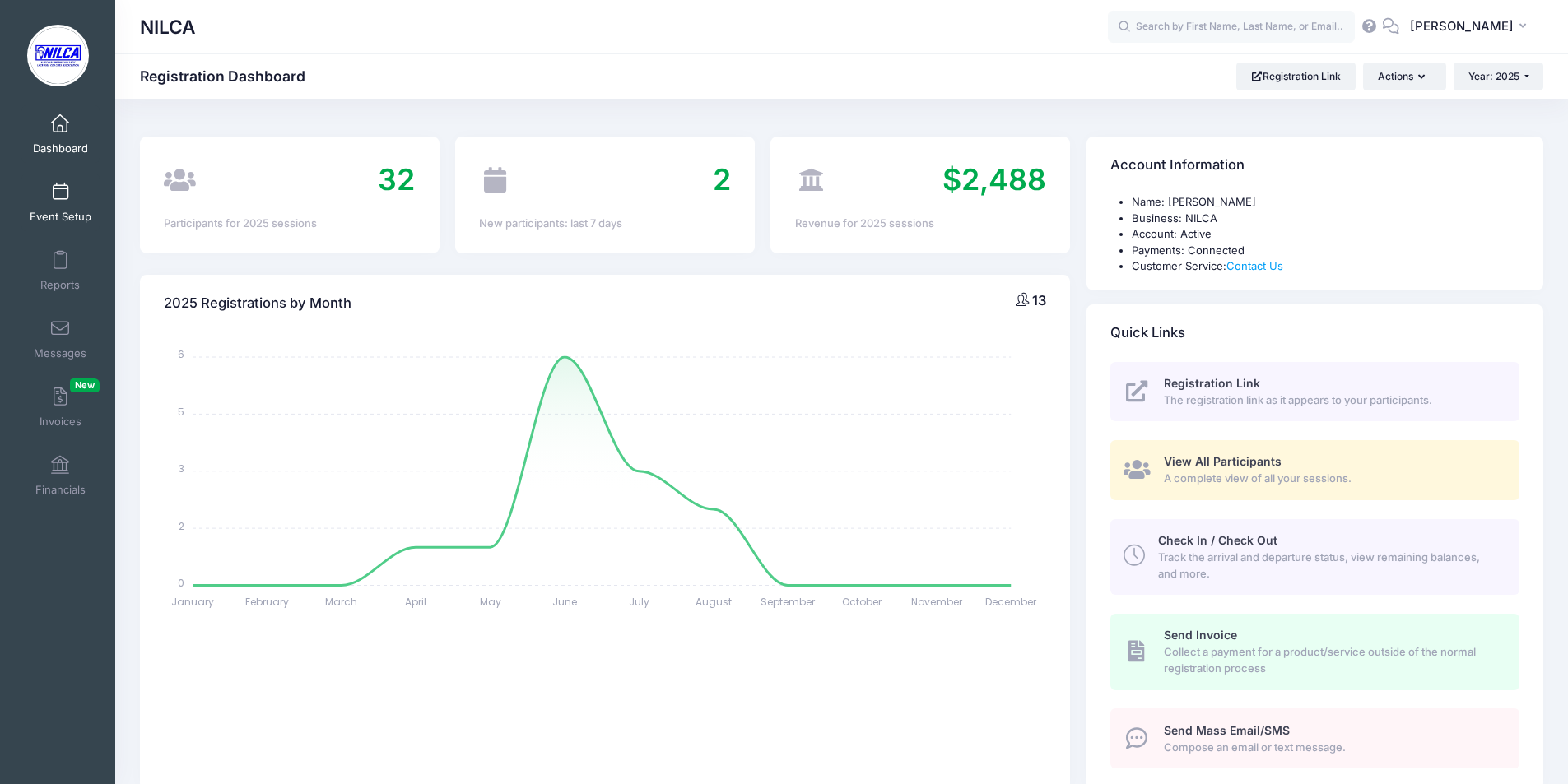
click at [64, 202] on link "Event Setup" at bounding box center [61, 202] width 79 height 58
